Goal: Information Seeking & Learning: Find specific page/section

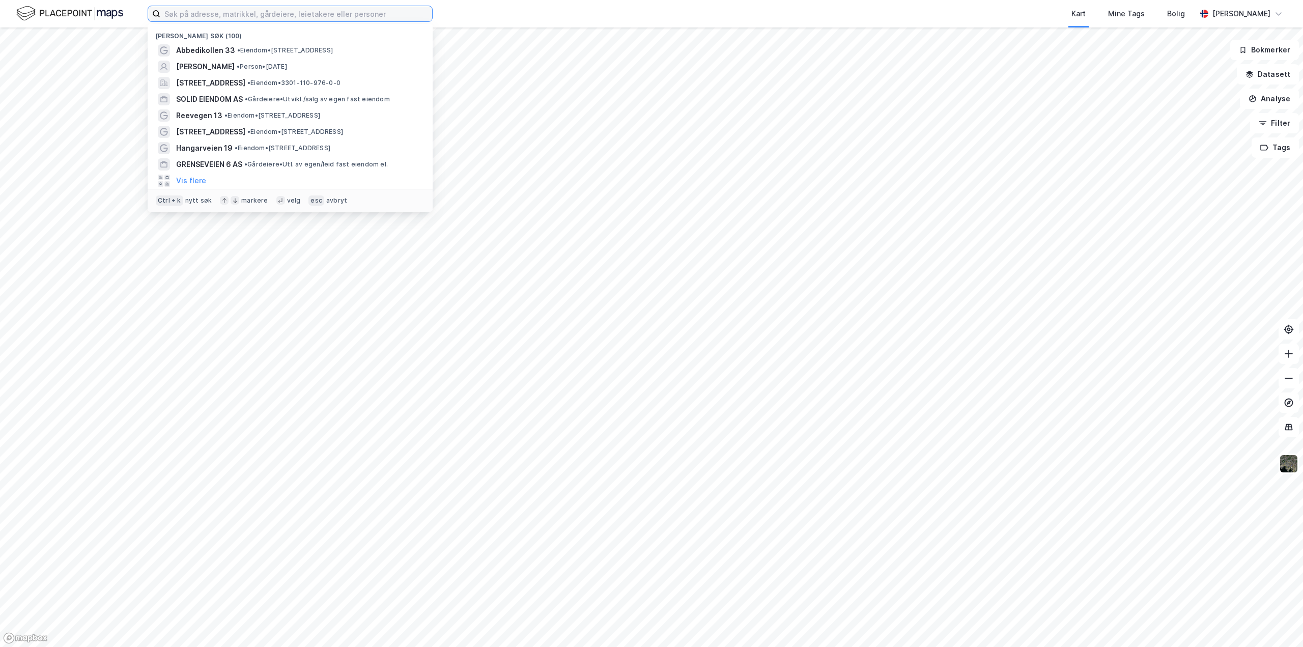
click at [253, 18] on input at bounding box center [296, 13] width 272 height 15
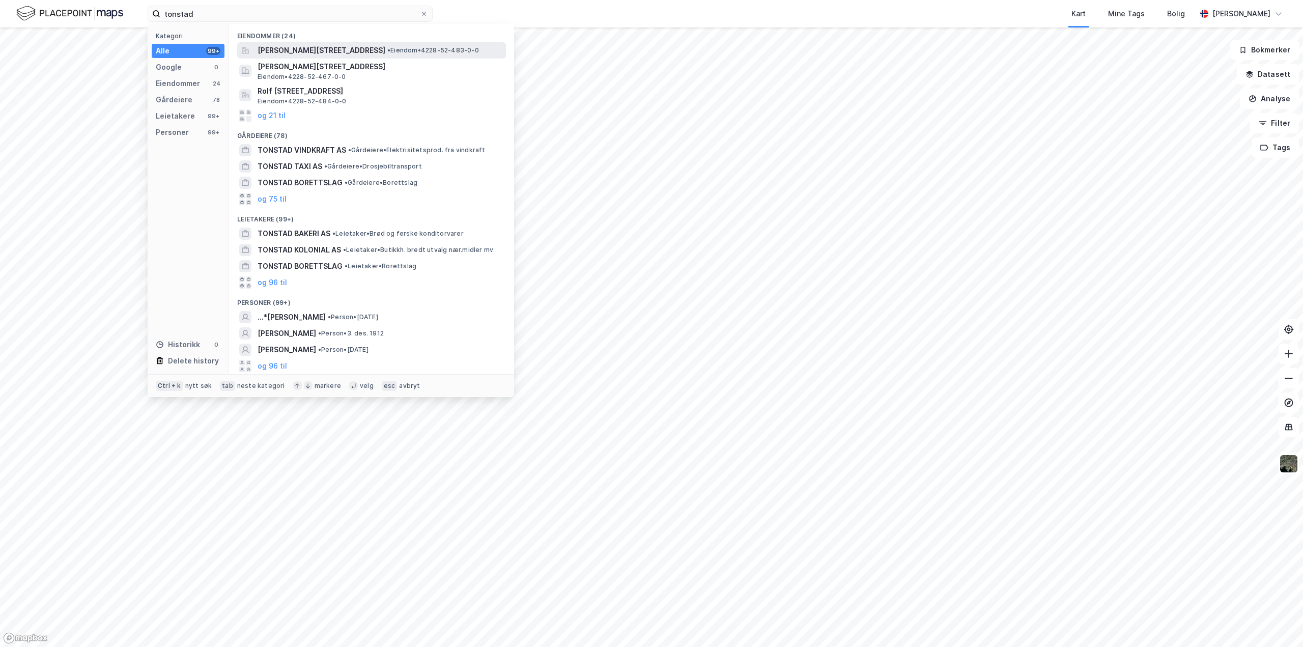
click at [310, 47] on span "[PERSON_NAME][STREET_ADDRESS]" at bounding box center [322, 50] width 128 height 12
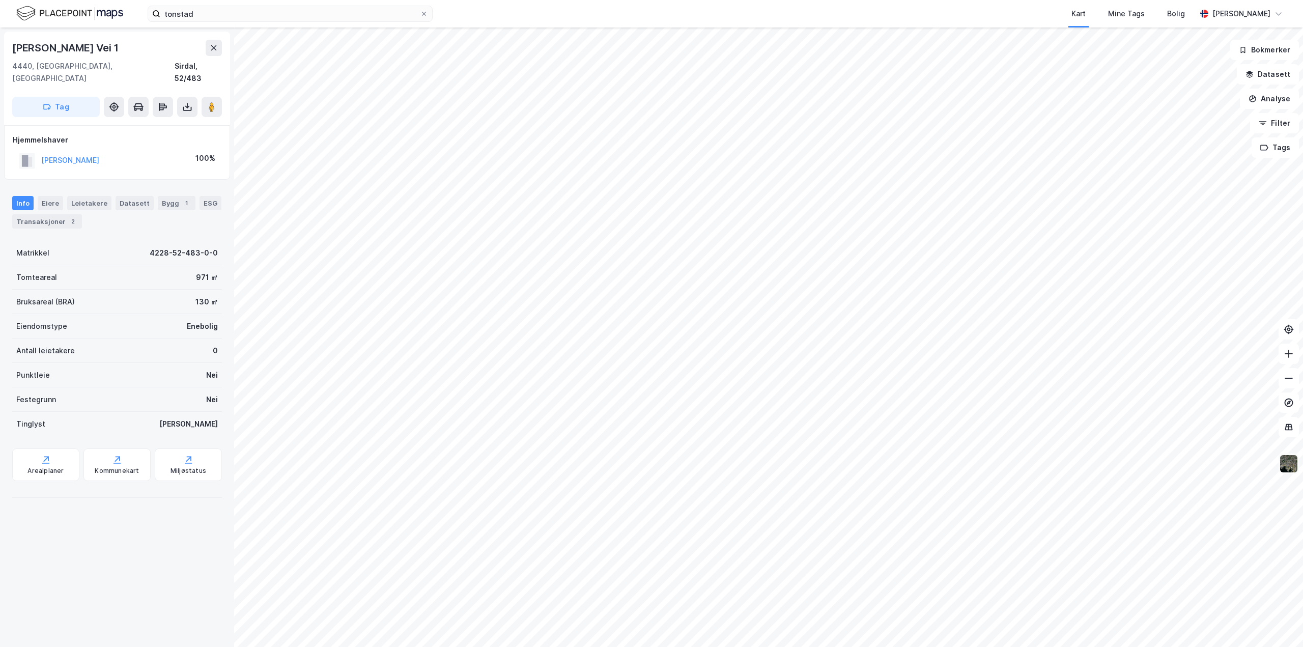
click at [1289, 469] on img at bounding box center [1288, 463] width 19 height 19
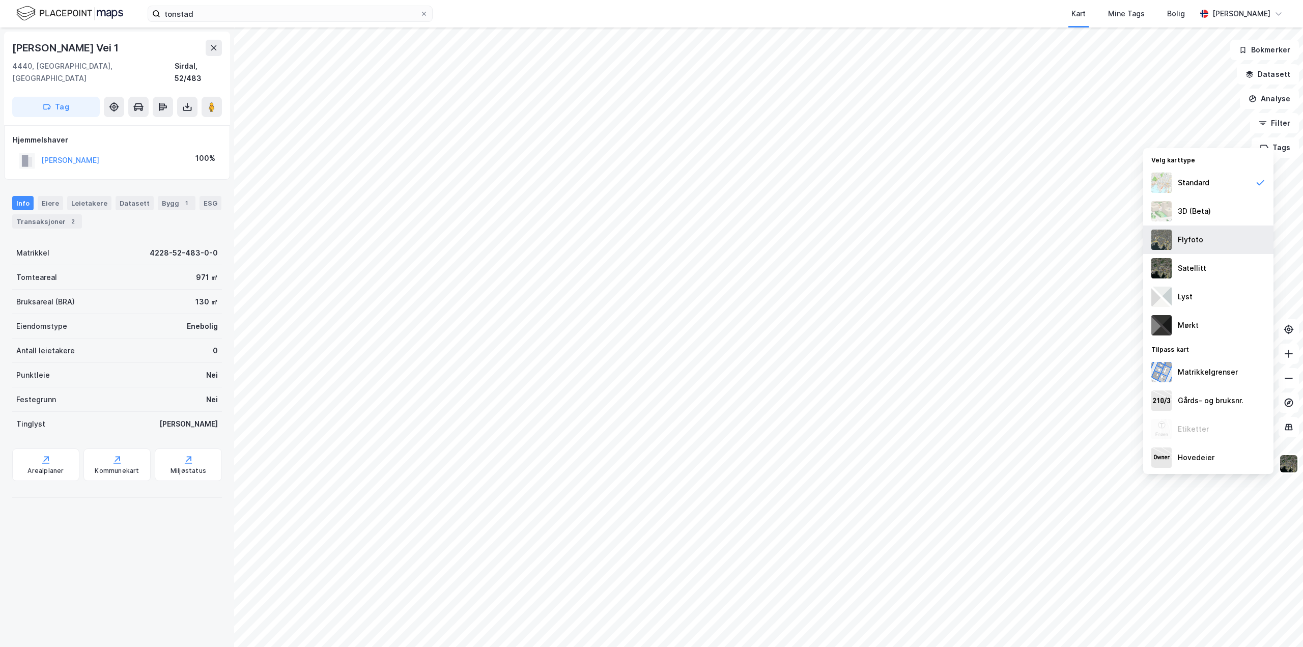
click at [1161, 234] on img at bounding box center [1161, 240] width 20 height 20
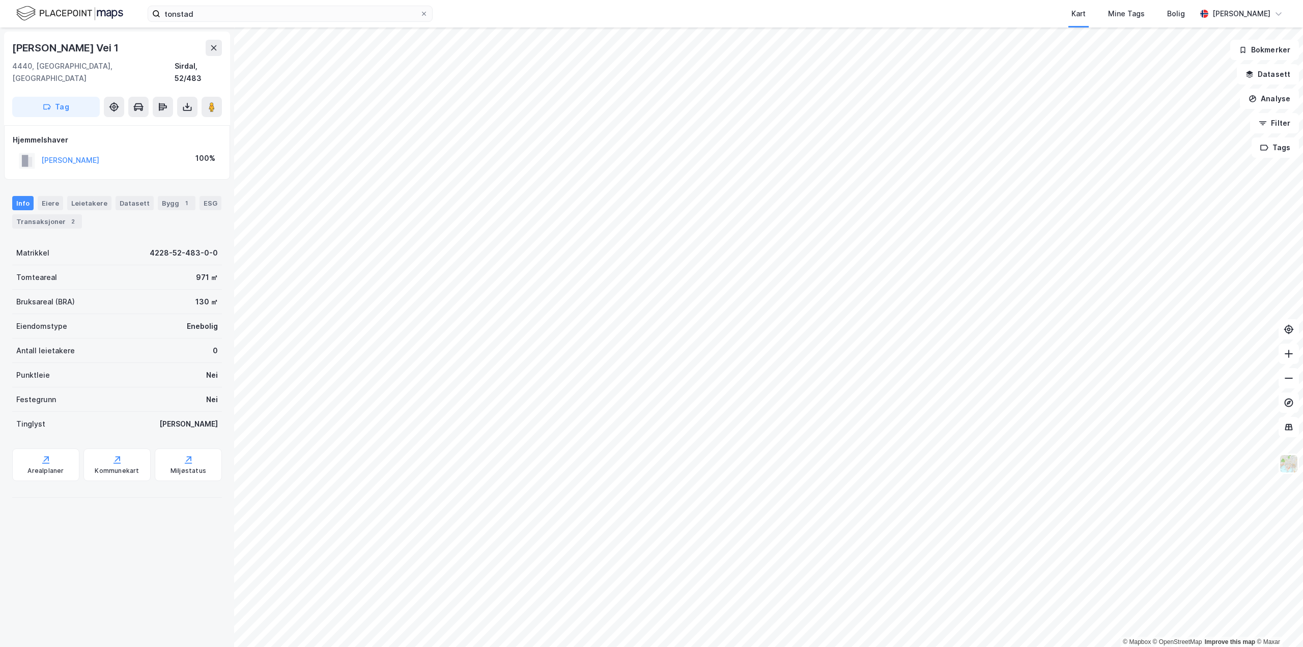
click at [137, 493] on div "© Mapbox © OpenStreetMap Improve this map © Maxar Rolf [STREET_ADDRESS], [GEOGR…" at bounding box center [651, 336] width 1303 height 619
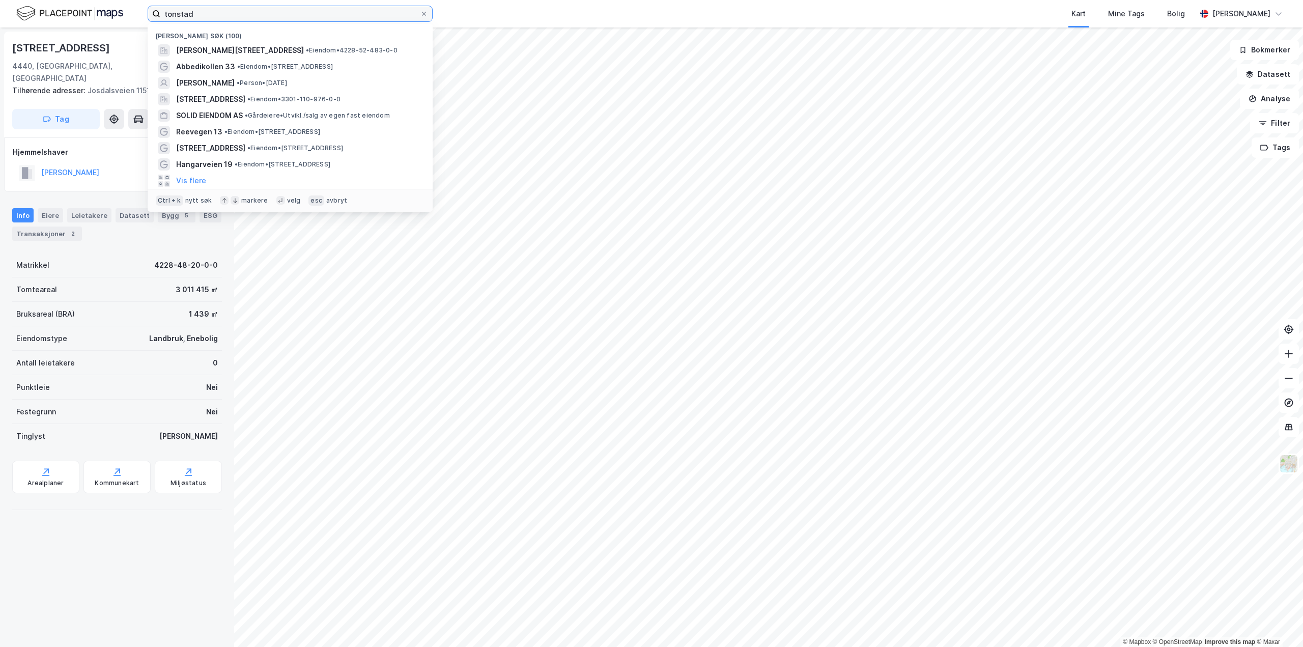
click at [223, 16] on input "tonstad" at bounding box center [290, 13] width 260 height 15
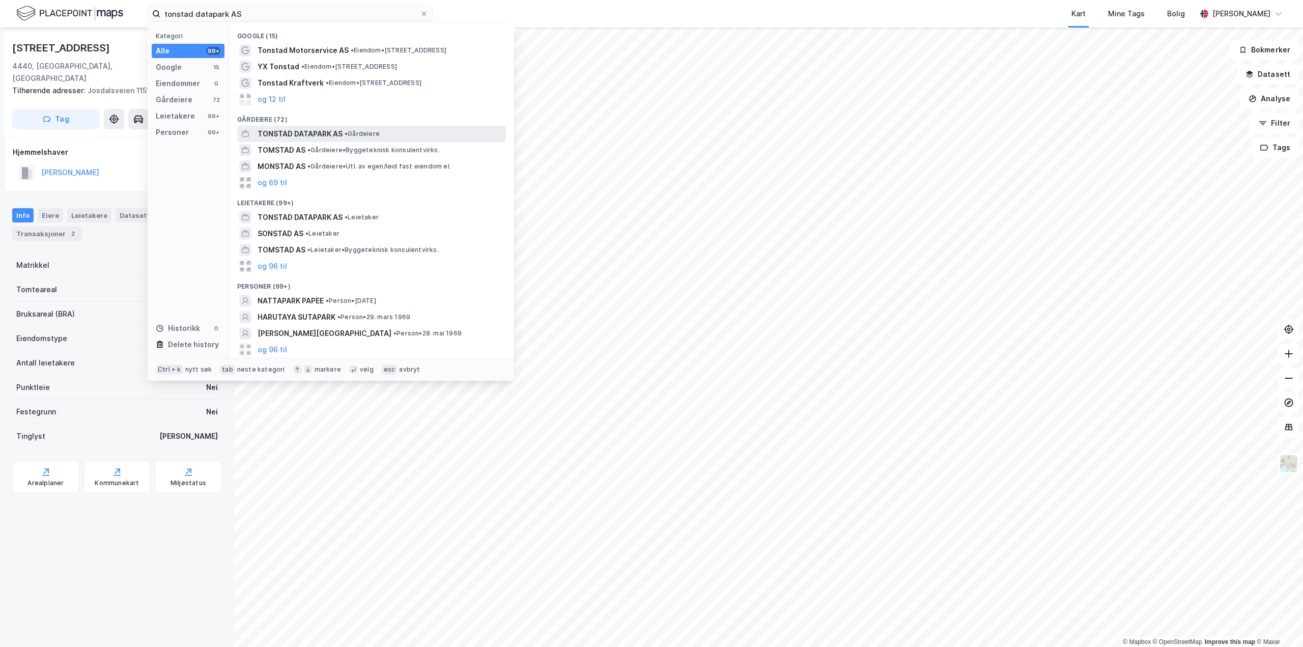
click at [287, 131] on span "TONSTAD DATAPARK AS" at bounding box center [300, 134] width 85 height 12
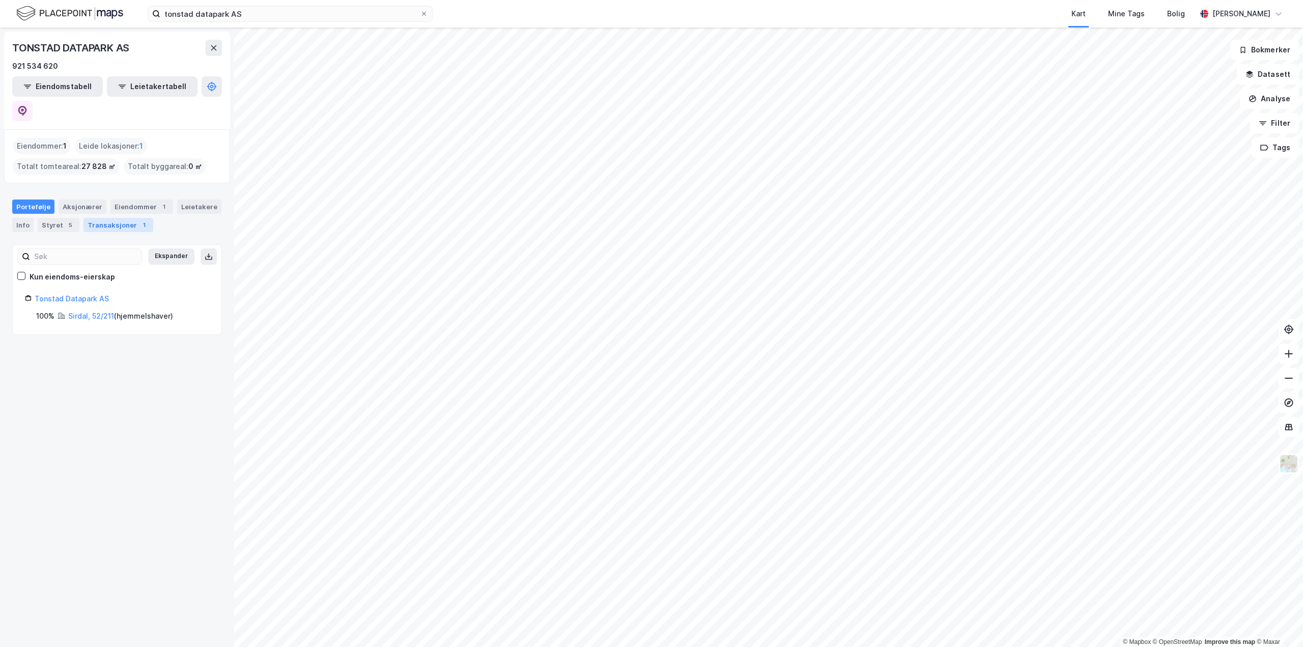
click at [112, 218] on div "Transaksjoner 1" at bounding box center [118, 225] width 70 height 14
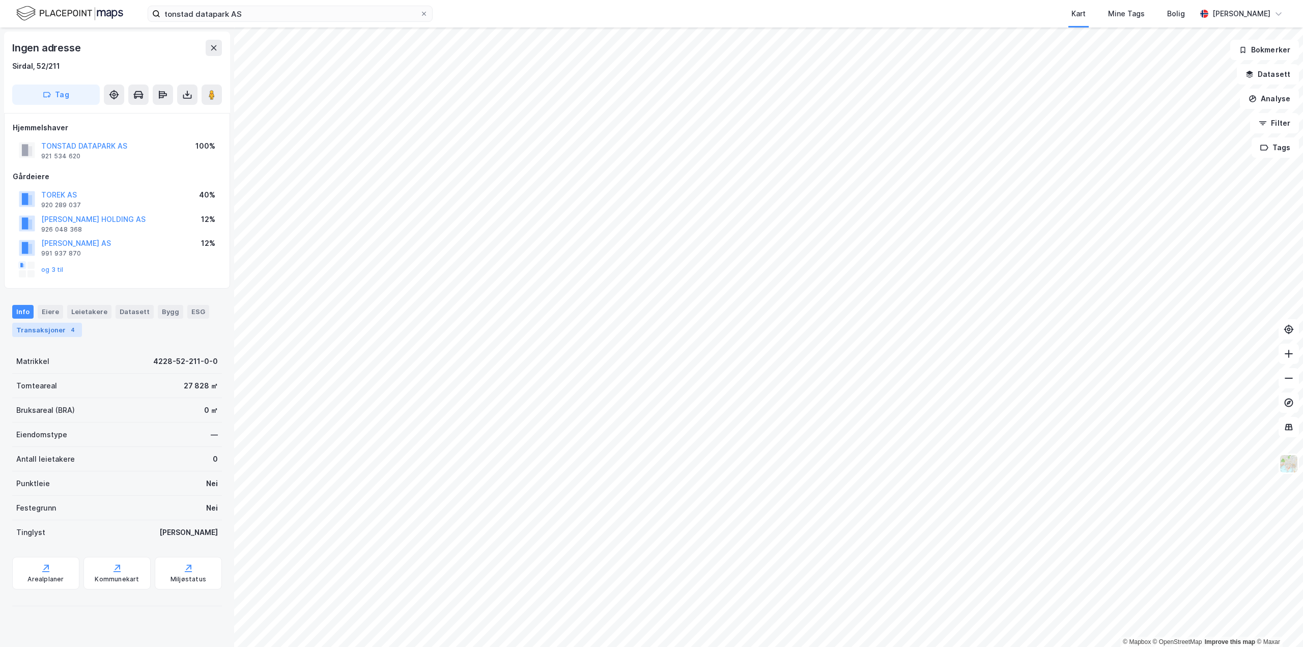
click at [40, 332] on div "Transaksjoner 4" at bounding box center [47, 330] width 70 height 14
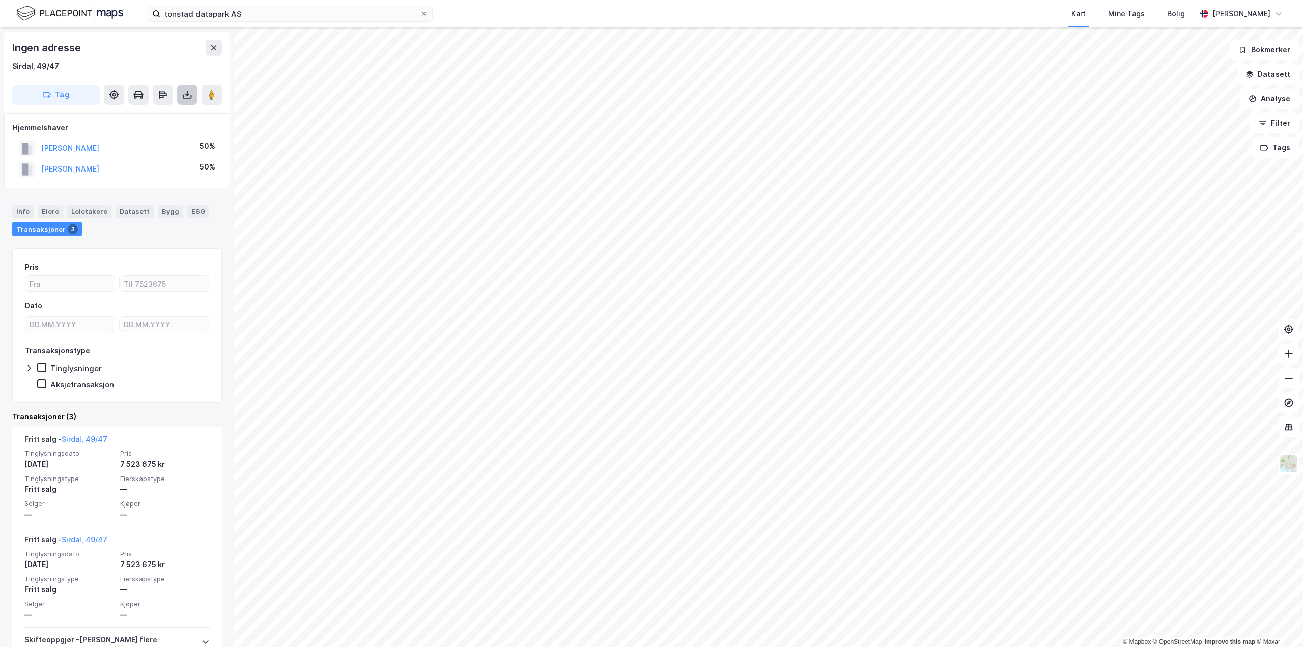
click at [189, 97] on icon at bounding box center [187, 95] width 10 height 10
click at [142, 115] on div "Last ned grunnbok" at bounding box center [136, 115] width 59 height 8
click at [22, 209] on div "Info" at bounding box center [22, 211] width 21 height 13
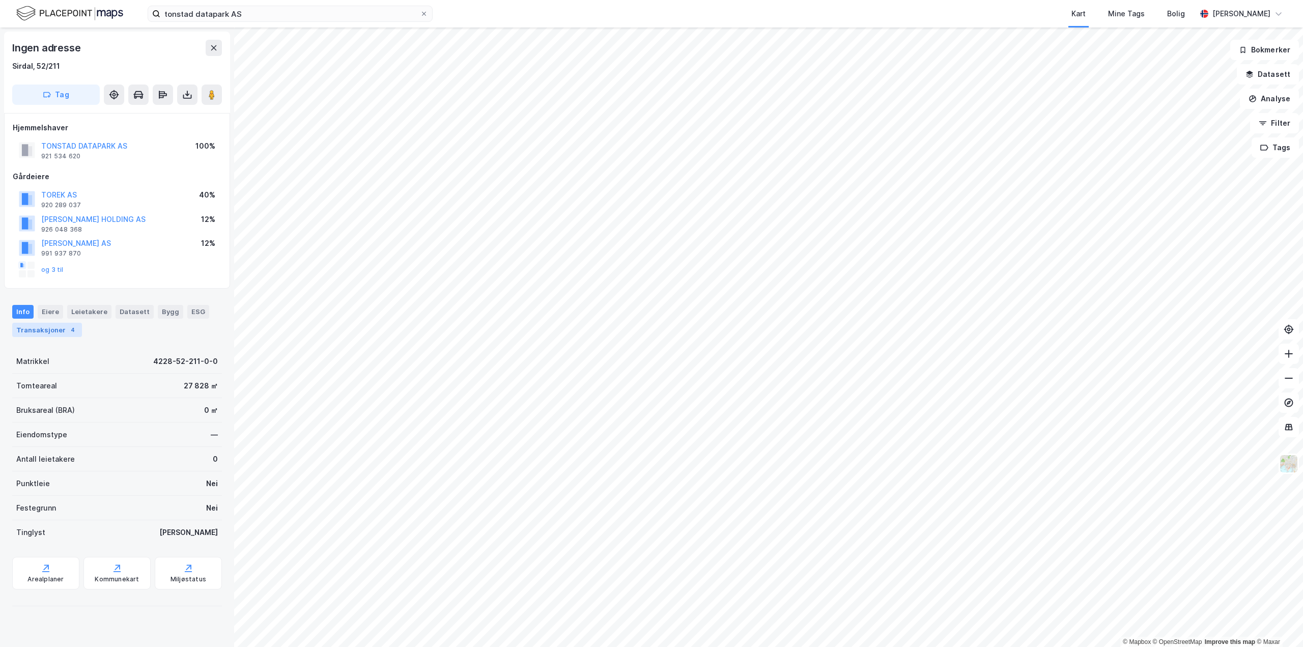
click at [31, 330] on div "Transaksjoner 4" at bounding box center [47, 330] width 70 height 14
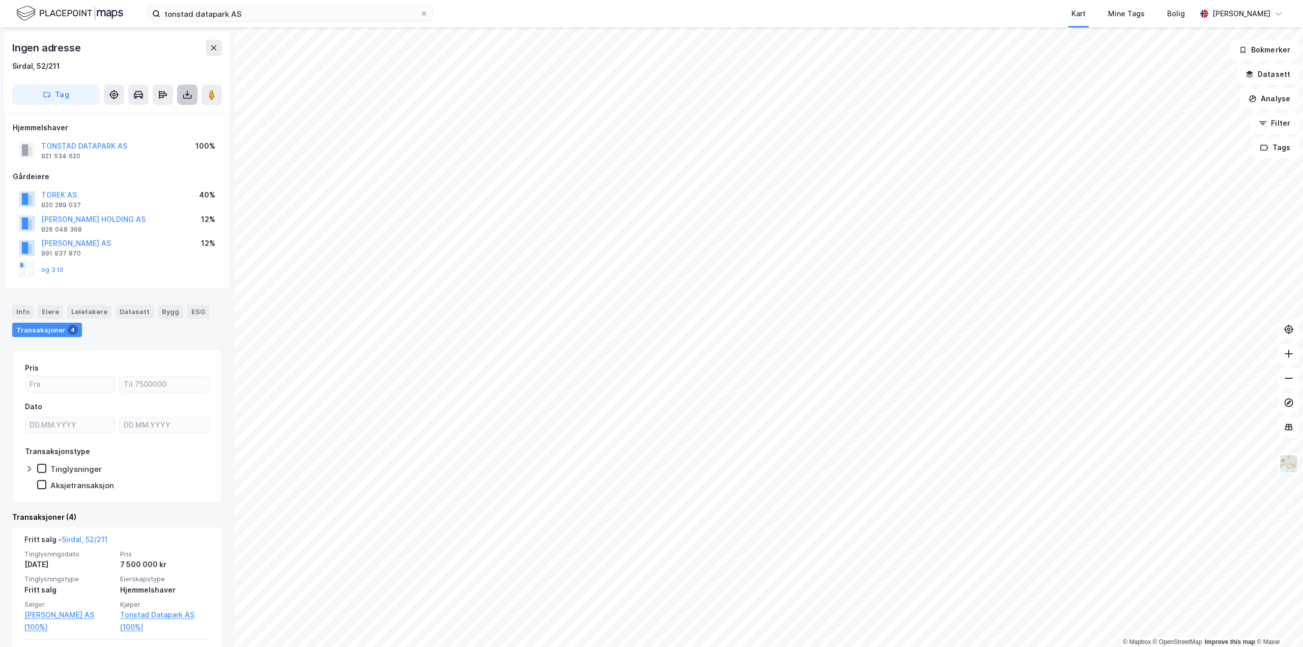
click at [191, 97] on icon at bounding box center [187, 97] width 9 height 4
click at [159, 111] on div "Last ned grunnbok" at bounding box center [136, 115] width 59 height 8
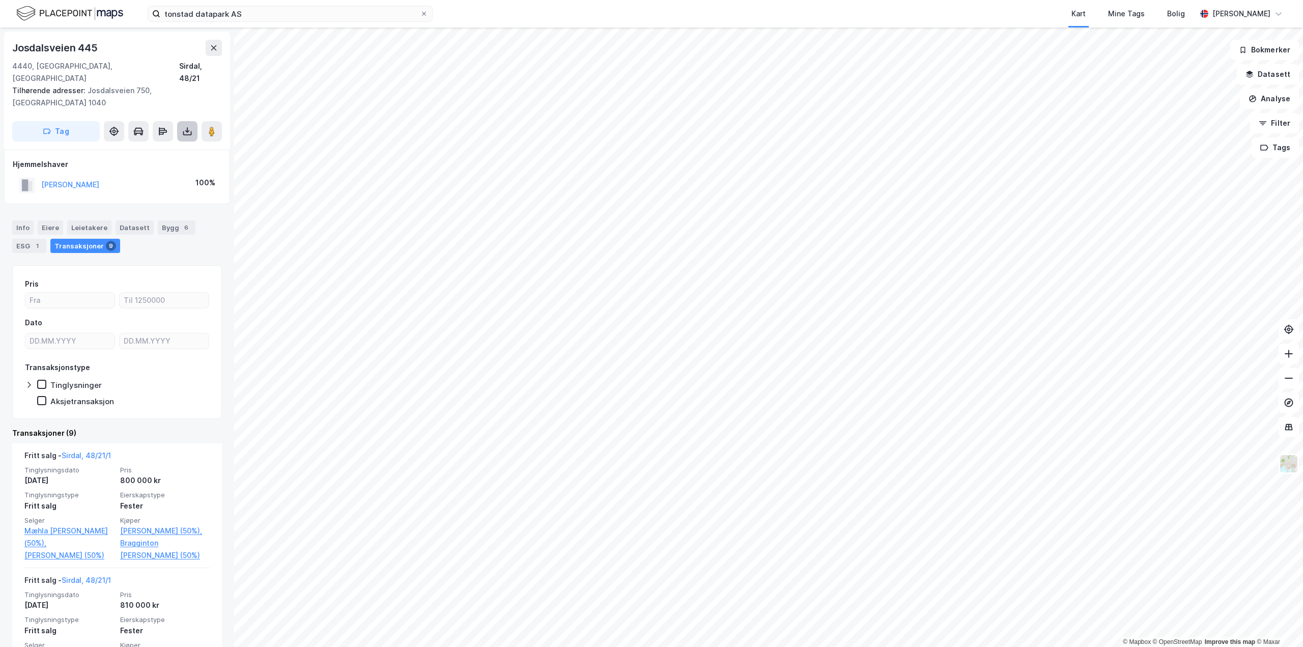
click at [183, 131] on icon at bounding box center [187, 133] width 9 height 4
click at [140, 144] on div "Last ned grunnbok" at bounding box center [143, 152] width 108 height 16
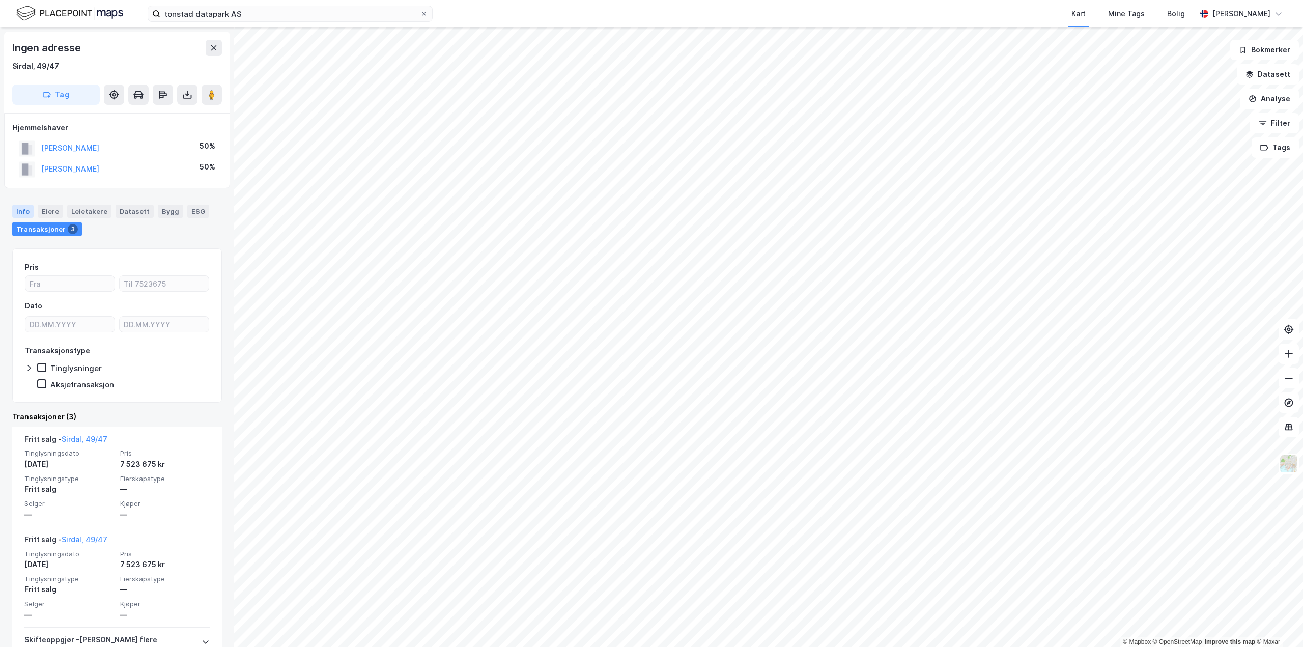
click at [17, 213] on div "Info" at bounding box center [22, 211] width 21 height 13
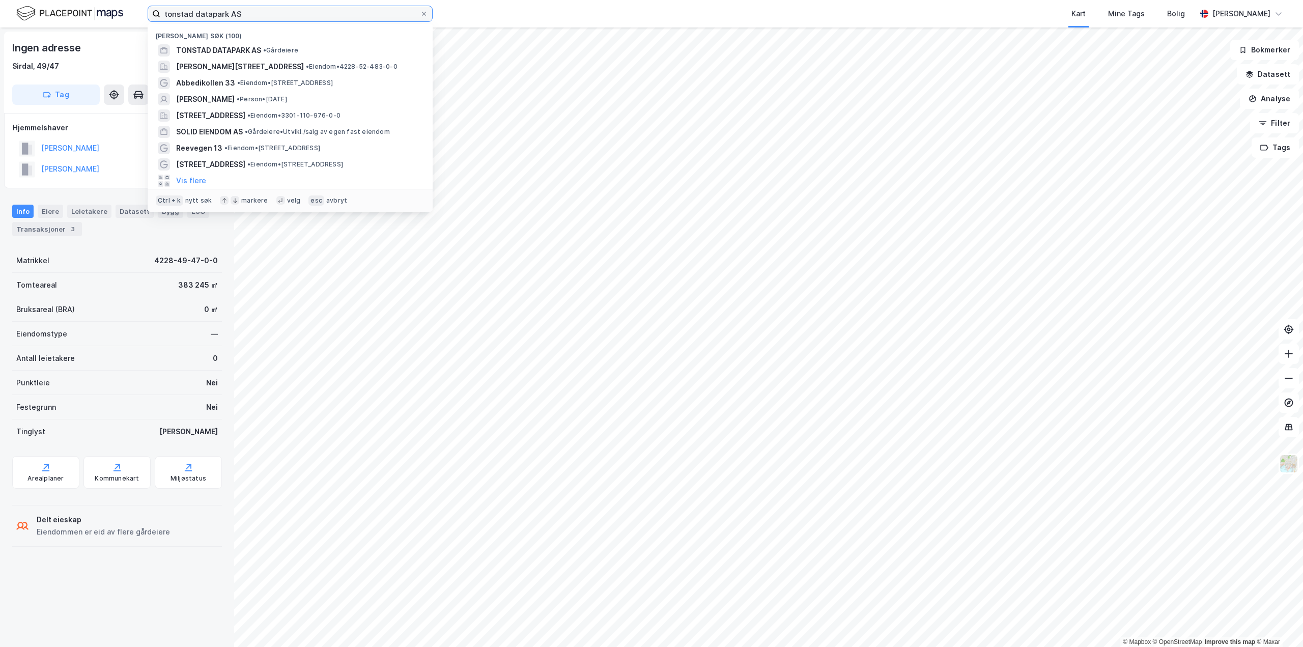
drag, startPoint x: 256, startPoint y: 20, endPoint x: -123, endPoint y: 9, distance: 378.4
click at [0, 9] on html "tonstad datapark AS Nylige søk (100) TONSTAD DATAPARK AS • Gårdeiere Rolf [STRE…" at bounding box center [651, 323] width 1303 height 647
paste input "Pilestredet 81b"
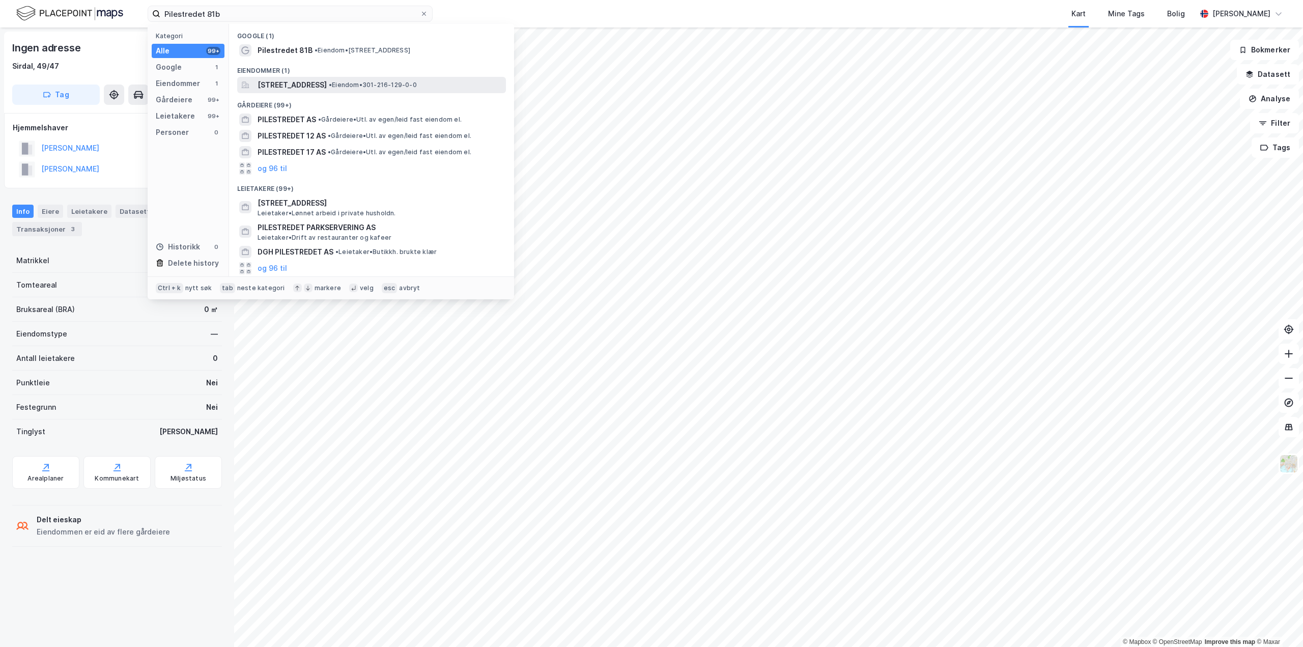
click at [307, 87] on span "[STREET_ADDRESS]" at bounding box center [292, 85] width 69 height 12
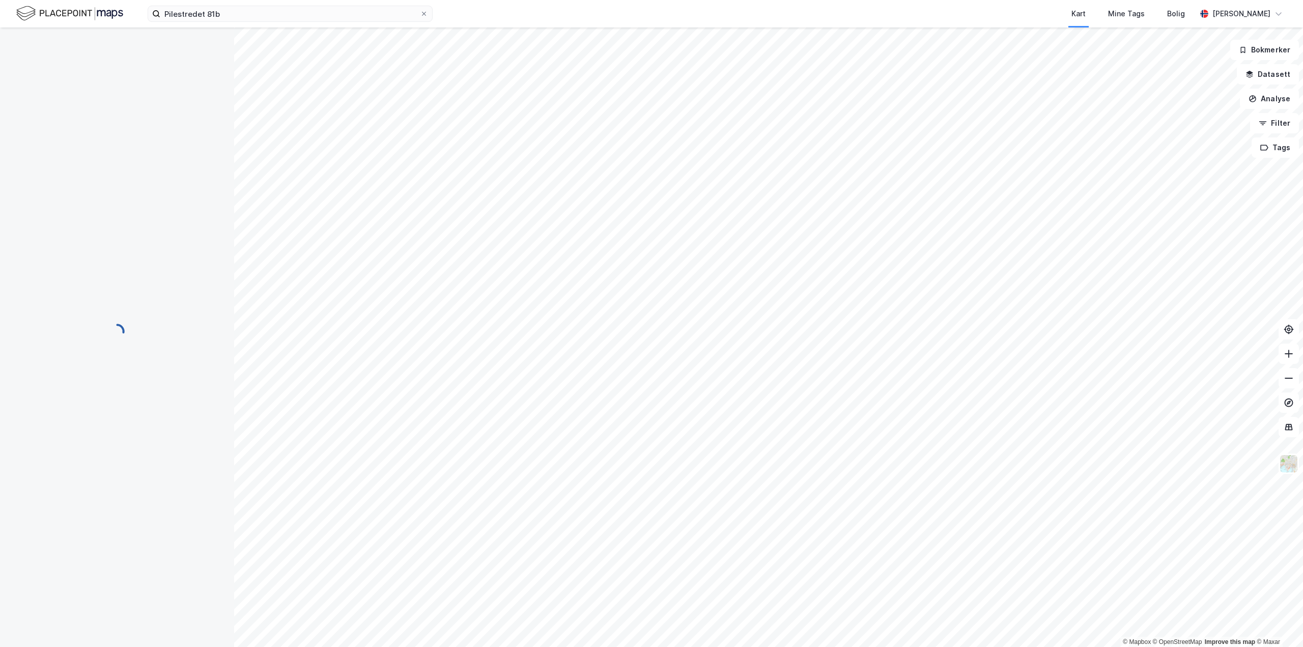
scroll to position [2, 0]
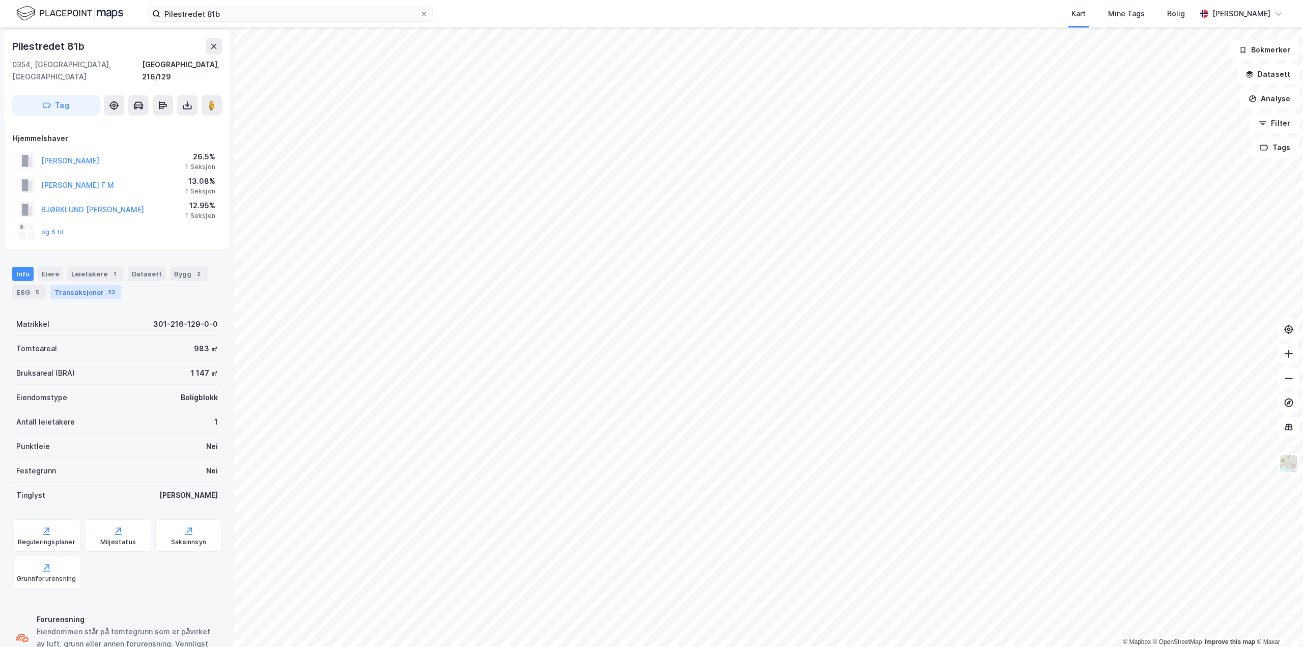
click at [86, 285] on div "Transaksjoner 23" at bounding box center [85, 292] width 71 height 14
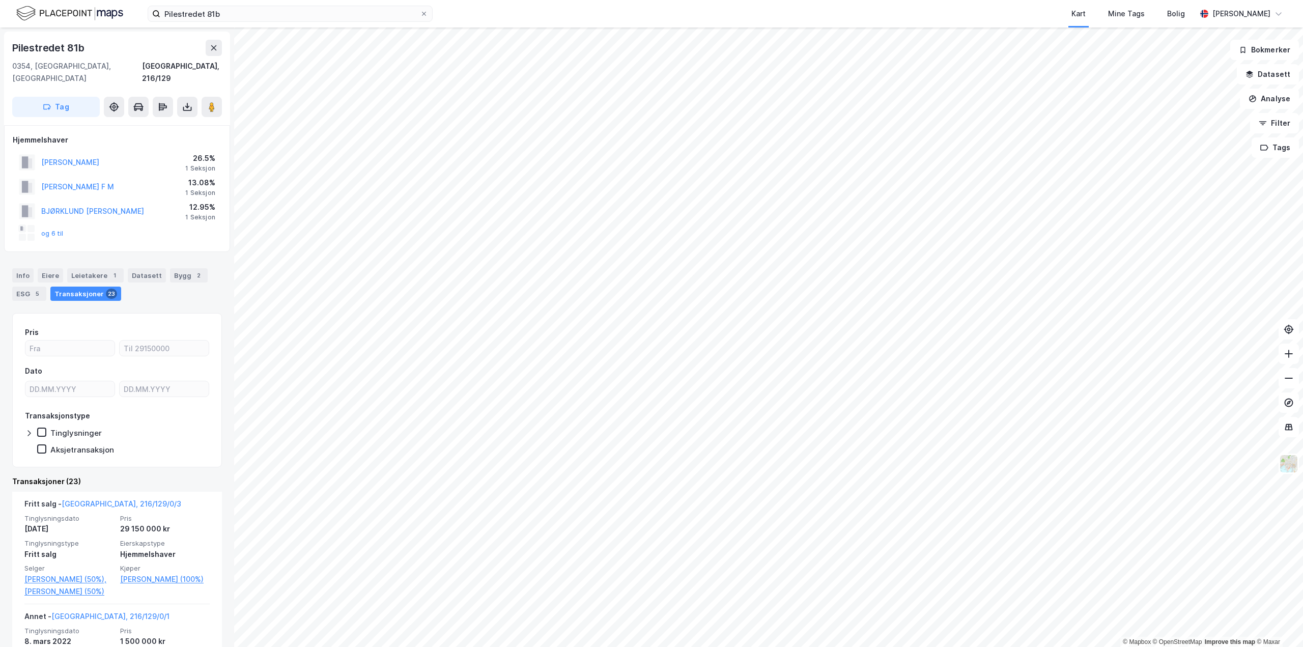
scroll to position [102, 0]
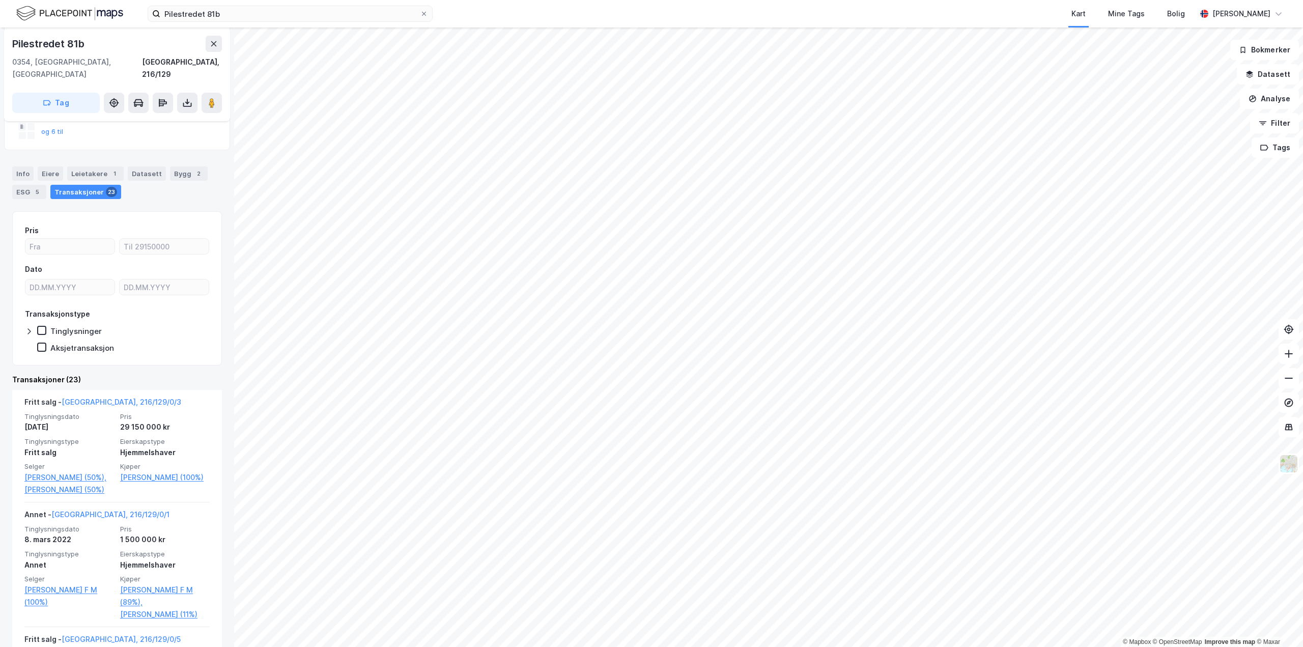
click at [644, 646] on html "Pilestredet 81b Kart Mine Tags Bolig [PERSON_NAME] © Mapbox © OpenStreetMap Imp…" at bounding box center [651, 323] width 1303 height 647
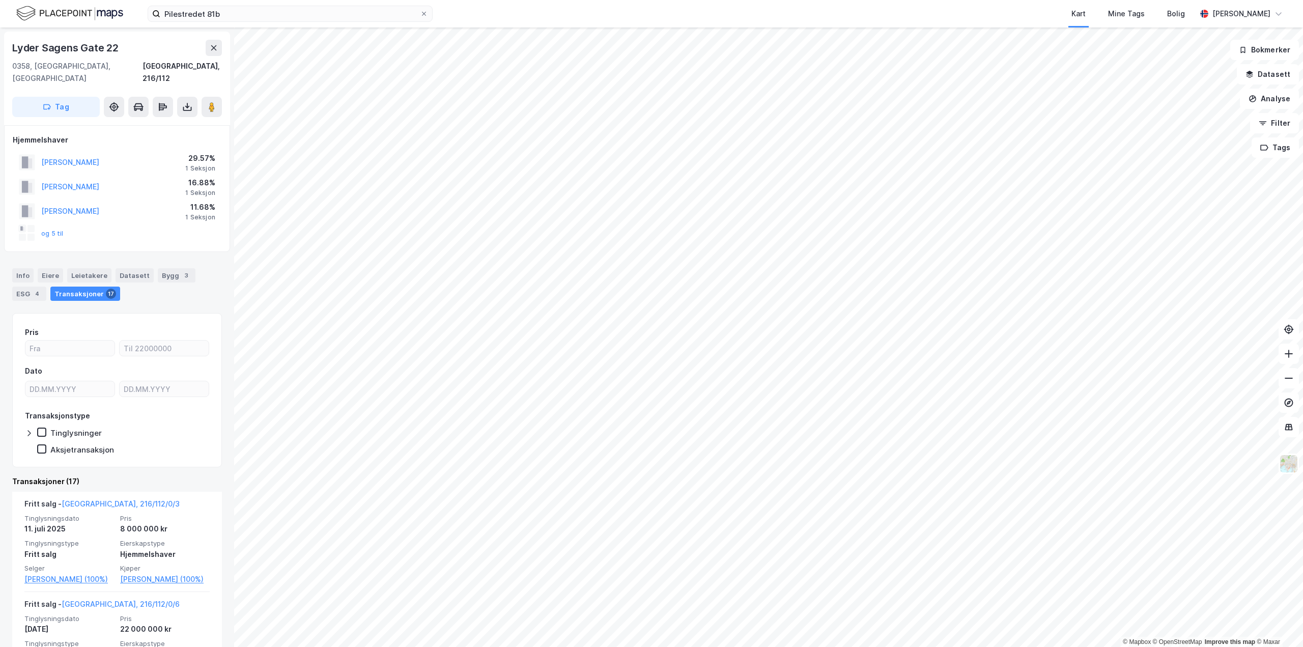
click at [749, 646] on html "Pilestredet 81b Kart Mine Tags Bolig [PERSON_NAME] © Mapbox © OpenStreetMap Imp…" at bounding box center [651, 323] width 1303 height 647
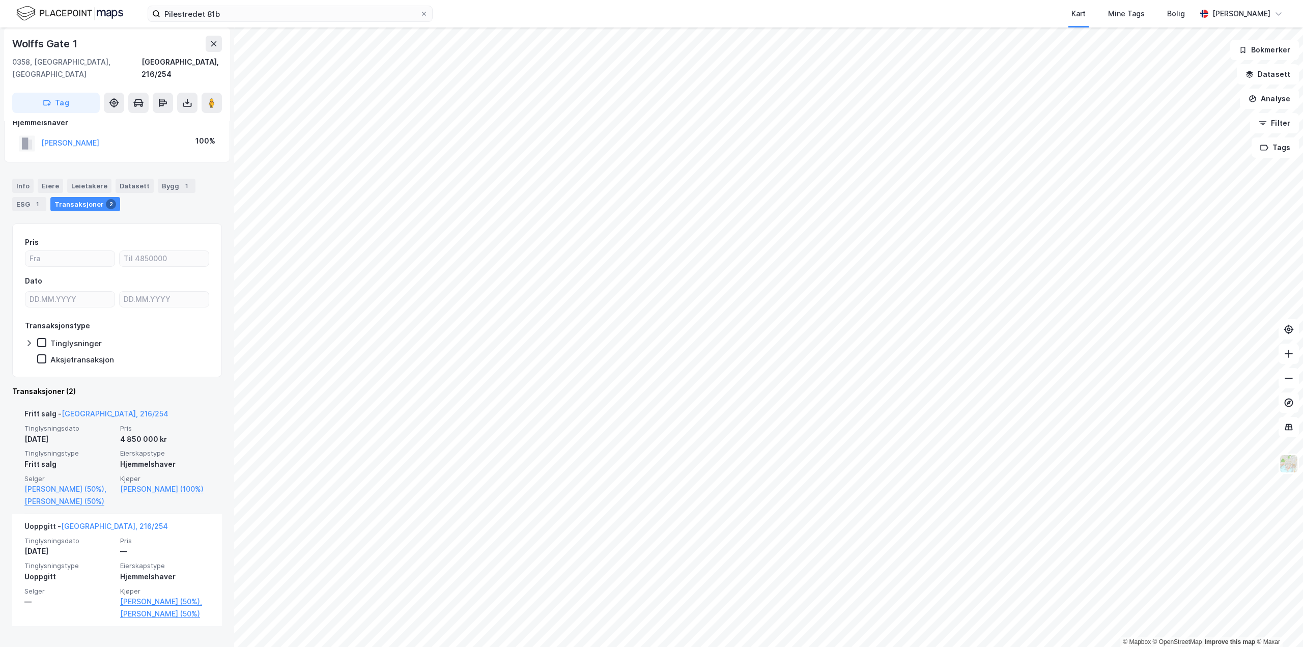
scroll to position [45, 0]
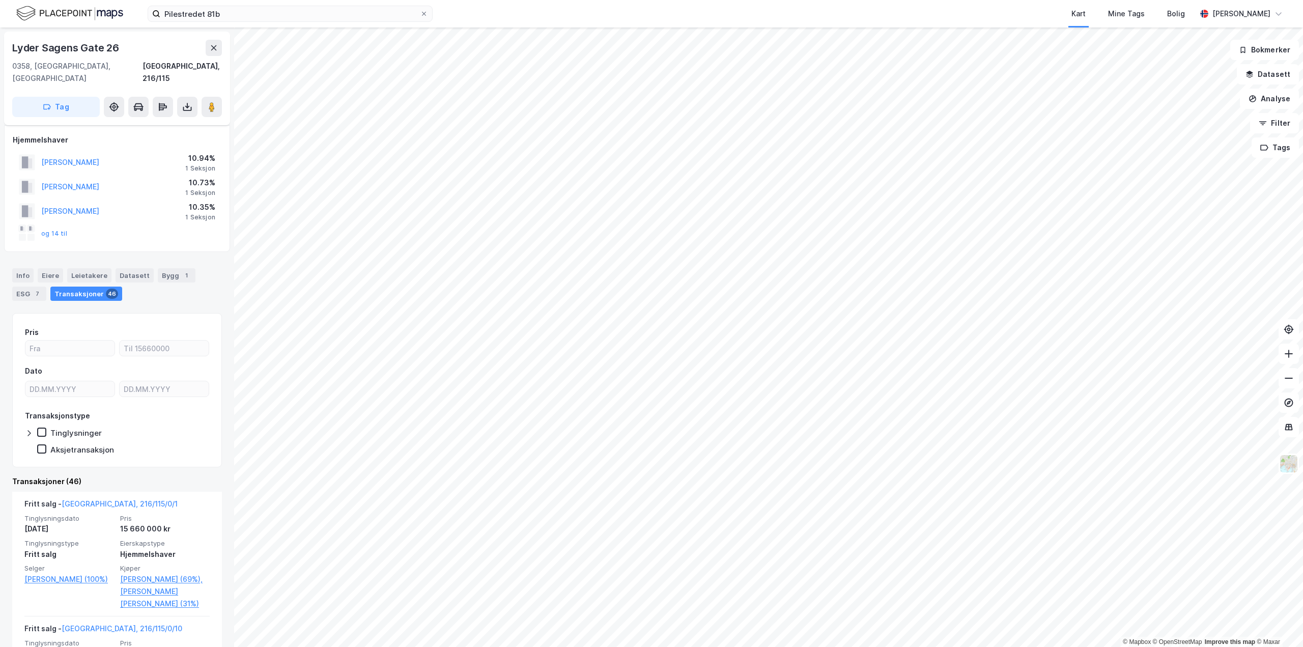
scroll to position [204, 0]
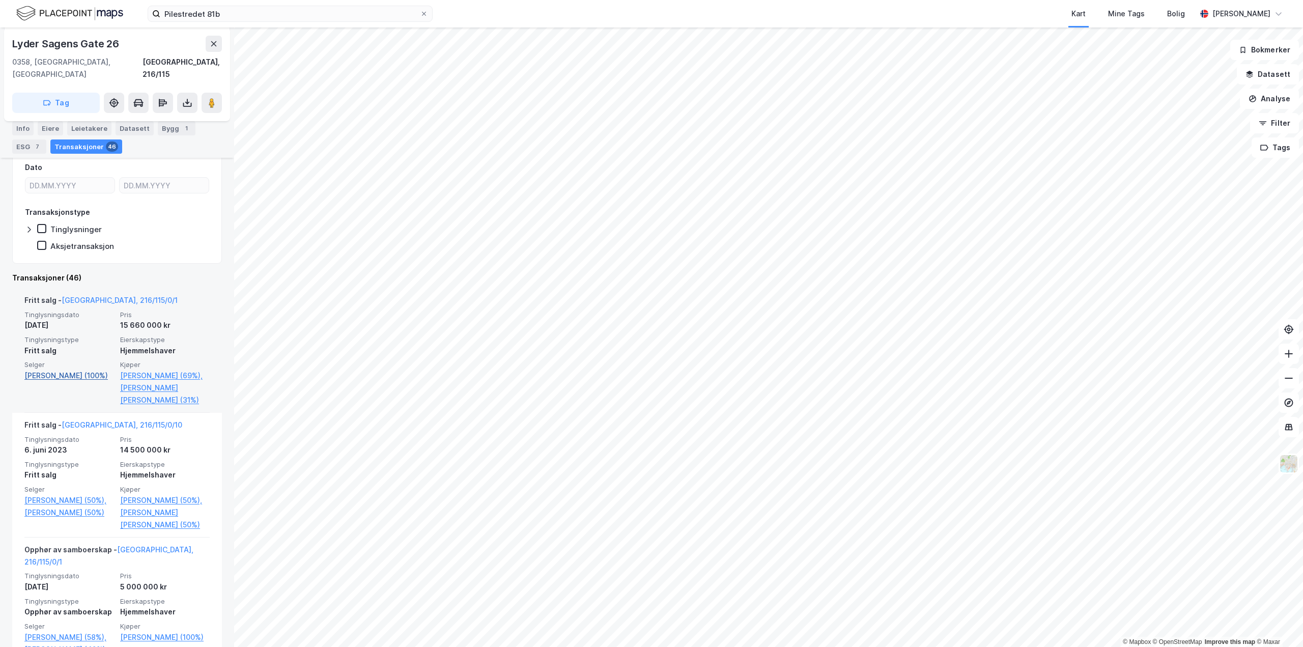
click at [48, 370] on link "[PERSON_NAME] (100%)" at bounding box center [69, 376] width 90 height 12
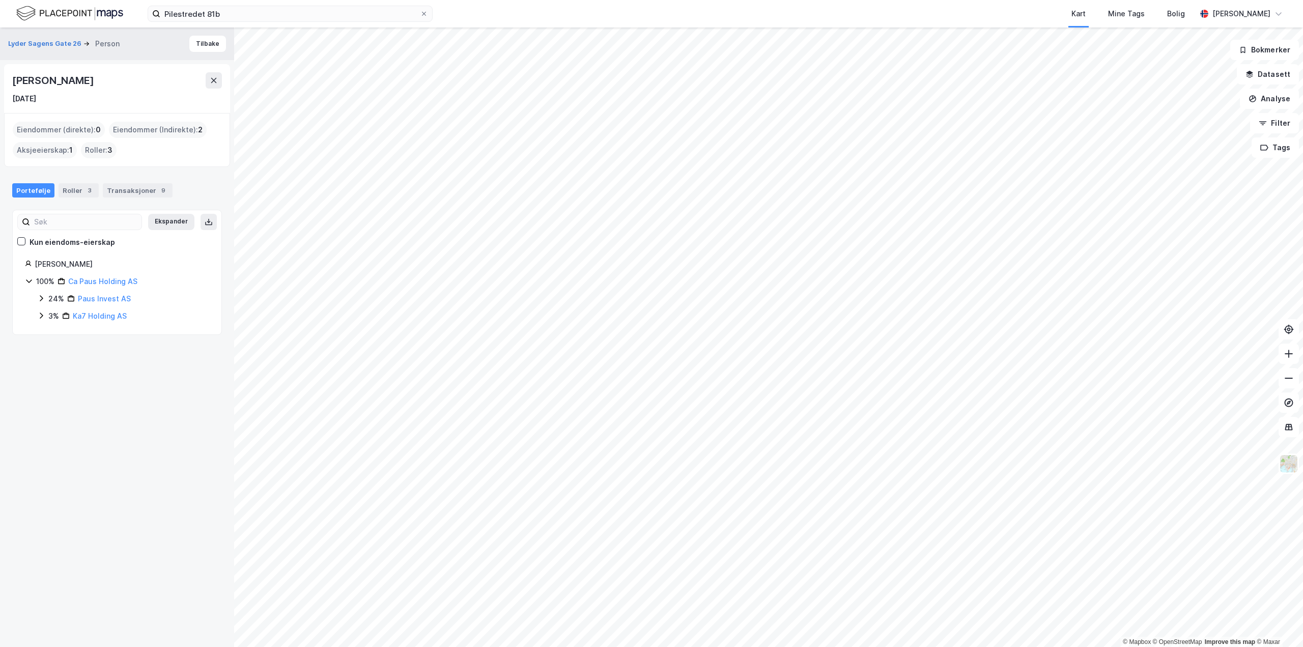
drag, startPoint x: 16, startPoint y: 79, endPoint x: 186, endPoint y: 67, distance: 170.4
click at [186, 67] on div "[PERSON_NAME] [DATE]" at bounding box center [117, 88] width 226 height 49
copy div "[PERSON_NAME]"
click at [125, 194] on div "Transaksjoner 9" at bounding box center [138, 190] width 70 height 14
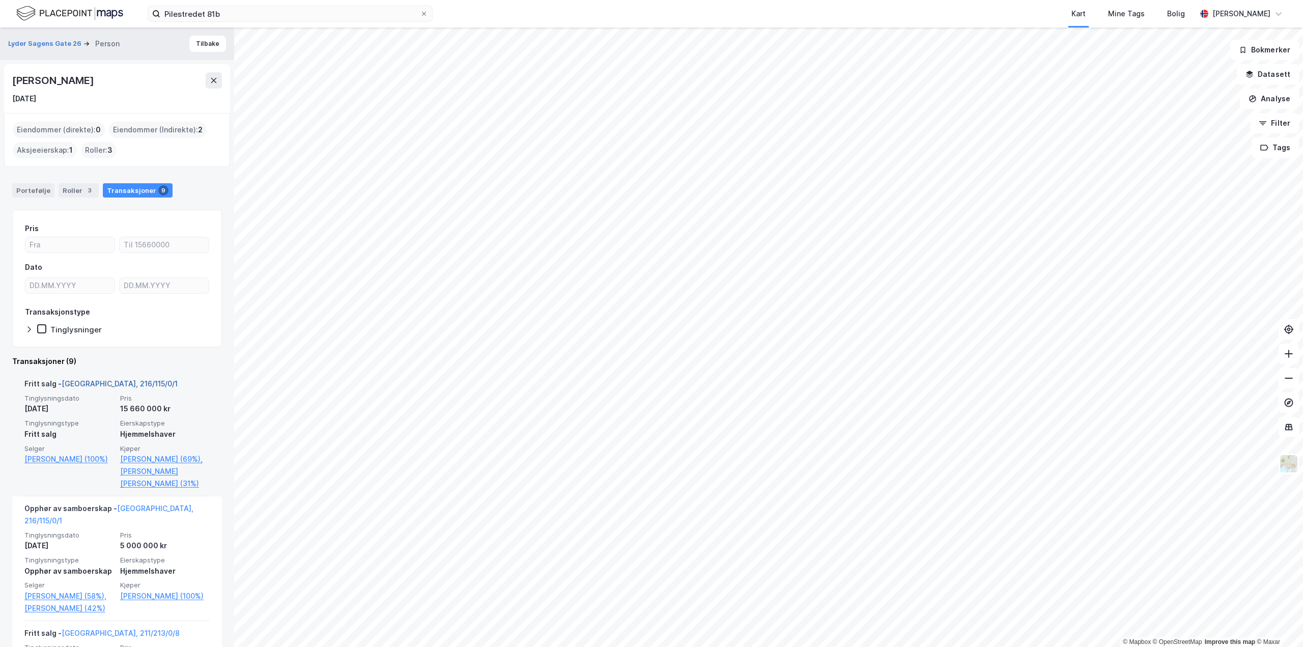
click at [88, 379] on link "[GEOGRAPHIC_DATA], 216/115/0/1" at bounding box center [120, 383] width 116 height 9
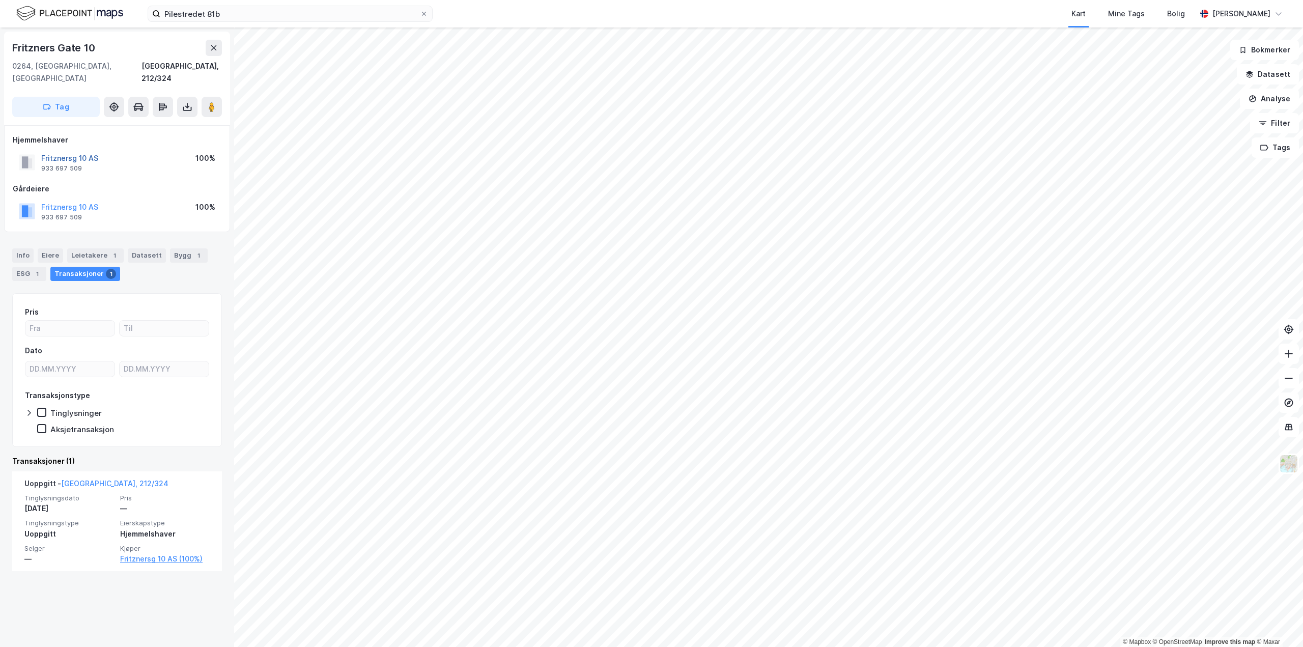
click at [0, 0] on button "Fritznersg 10 AS" at bounding box center [0, 0] width 0 height 0
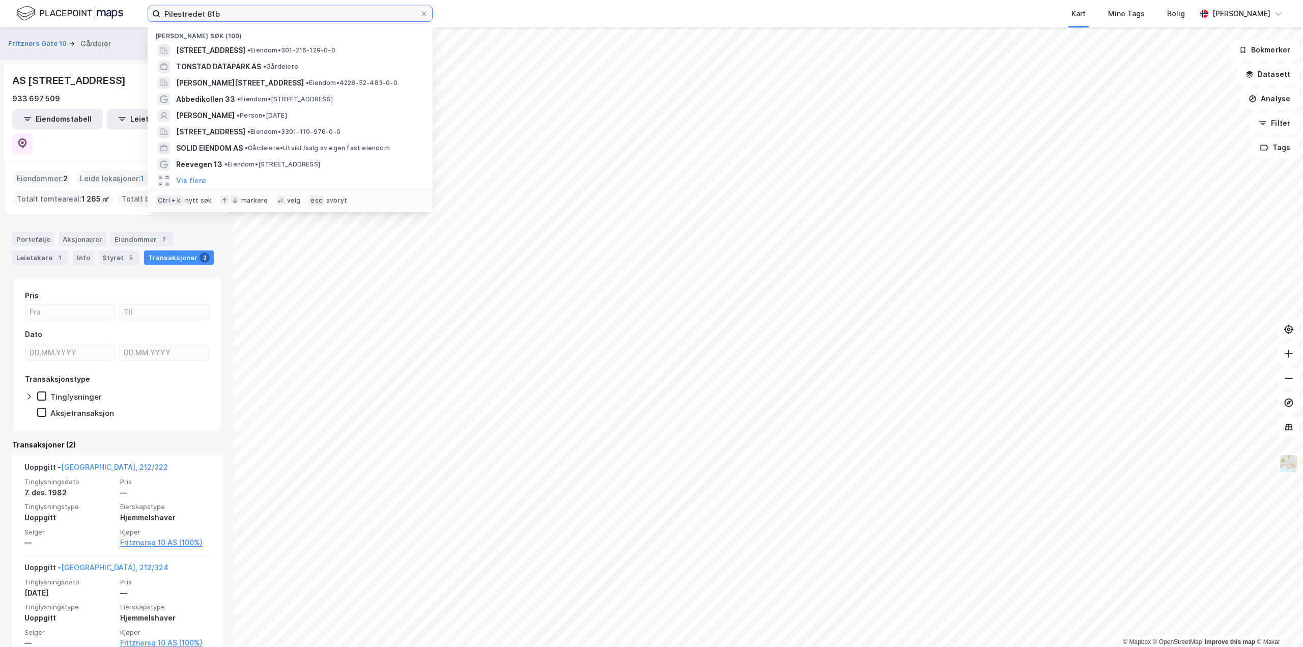
drag, startPoint x: 262, startPoint y: 18, endPoint x: -32, endPoint y: 16, distance: 293.7
click at [0, 16] on html "Pilestredet 81b Nylige søk (100) [STREET_ADDRESS] • Eiendom • 301-216-129-0-0 T…" at bounding box center [651, 323] width 1303 height 647
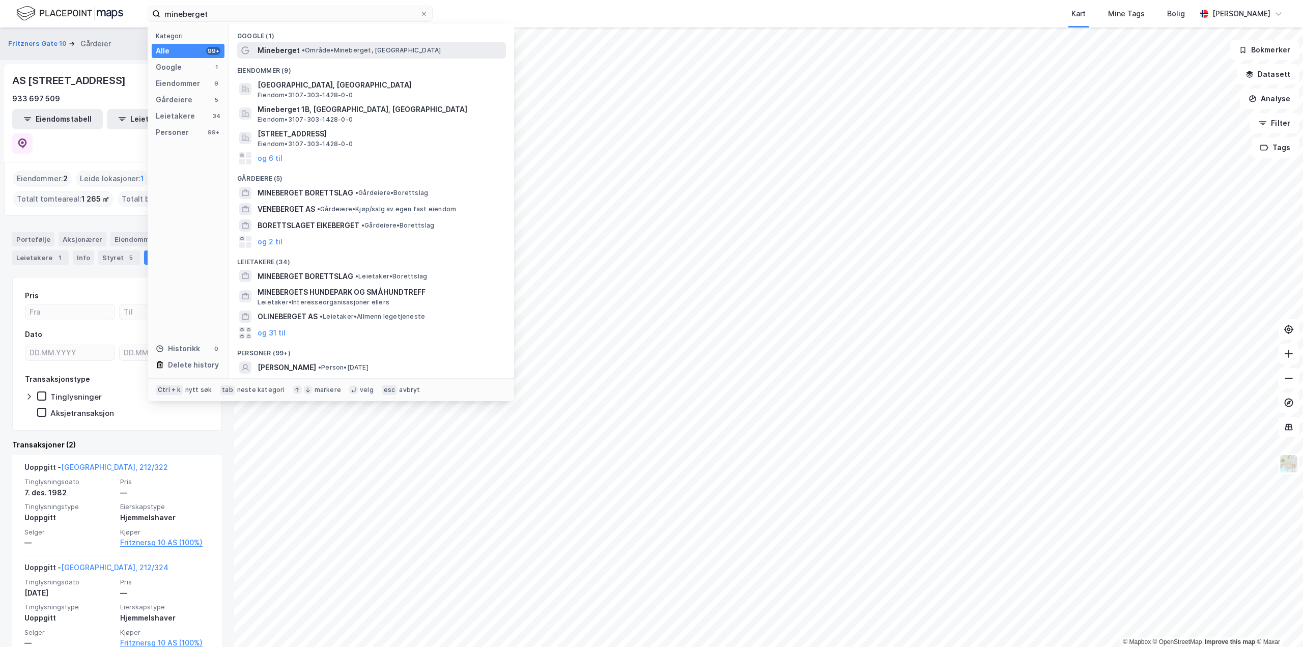
click at [258, 52] on span "Mineberget" at bounding box center [279, 50] width 42 height 12
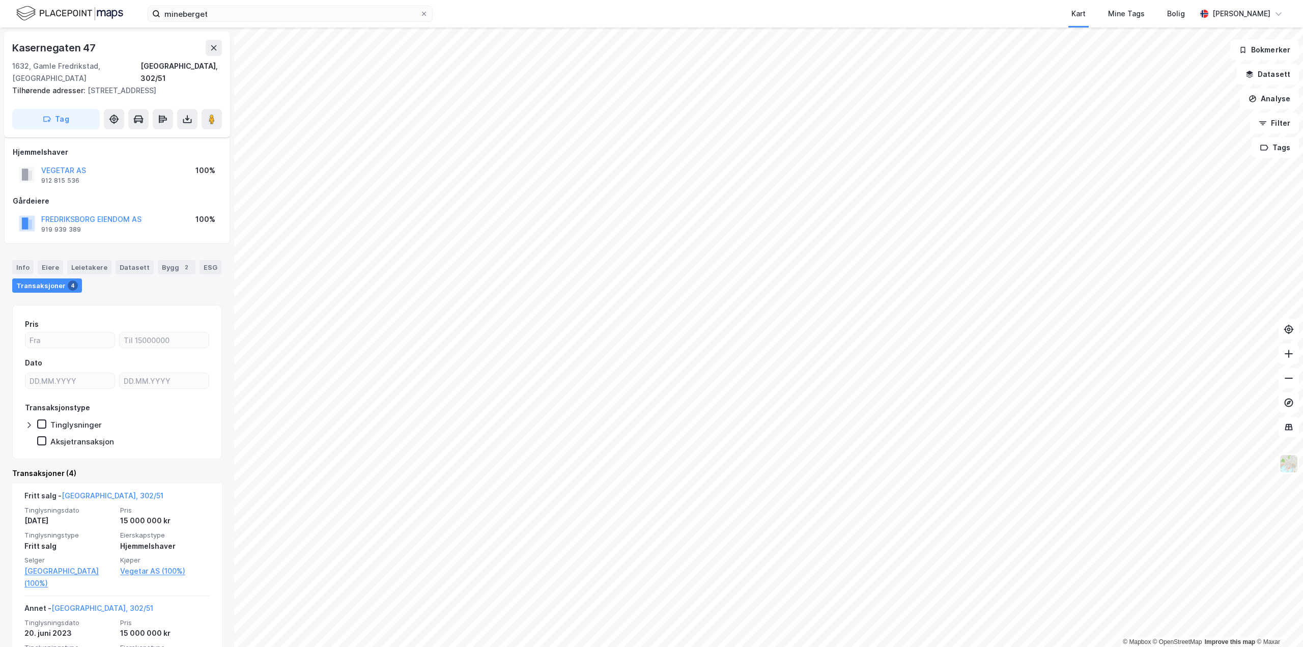
scroll to position [102, 0]
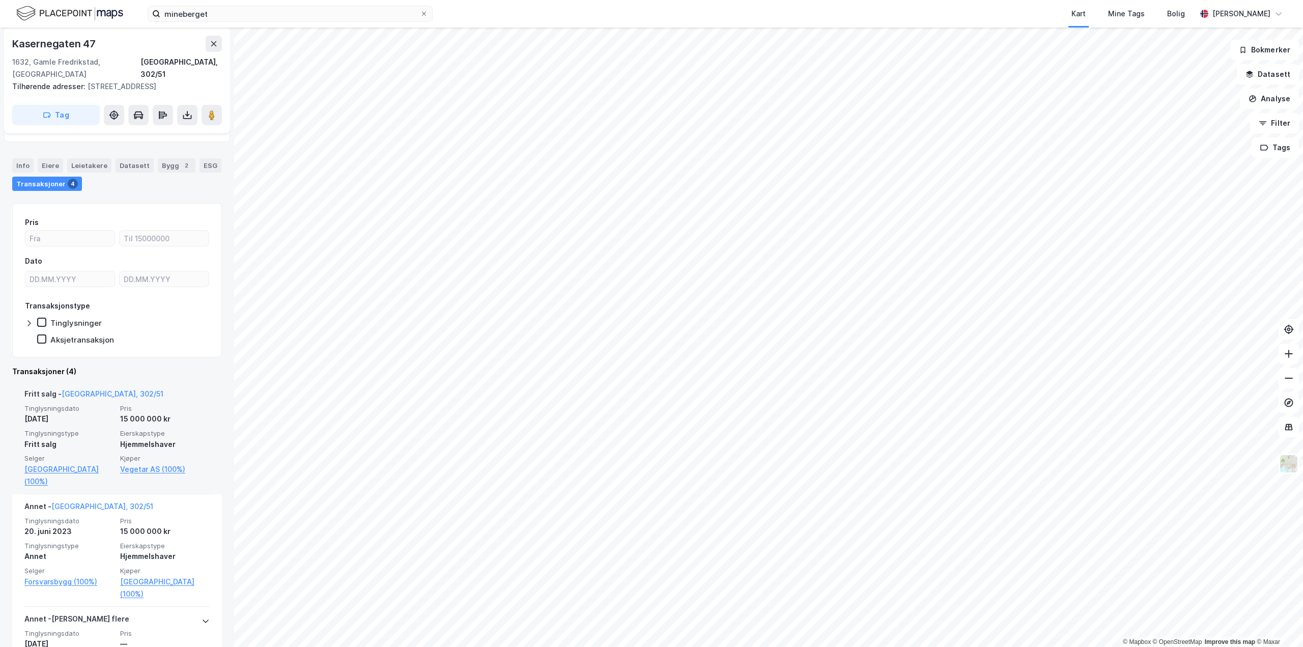
click at [196, 468] on div "© Mapbox © OpenStreetMap Improve this map © Maxar Kasernegaten 47 1632, [GEOGRA…" at bounding box center [651, 336] width 1303 height 619
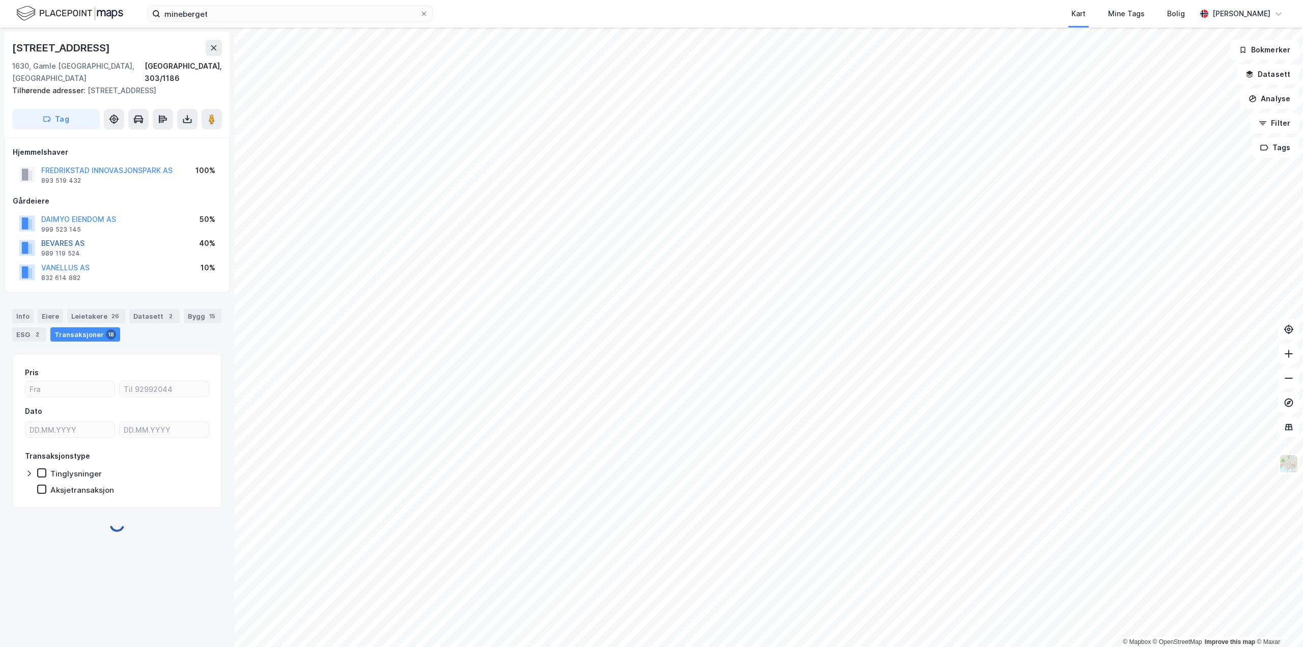
click at [0, 0] on button "BEVARES AS" at bounding box center [0, 0] width 0 height 0
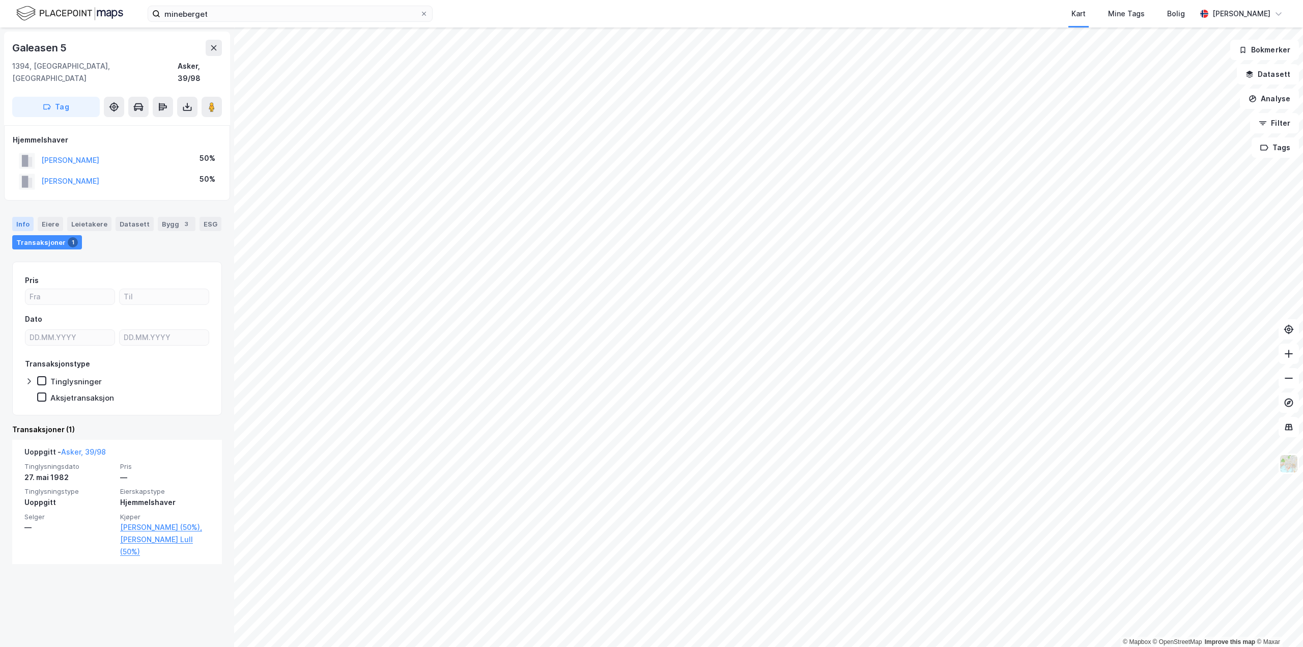
click at [31, 217] on div "Info" at bounding box center [22, 224] width 21 height 14
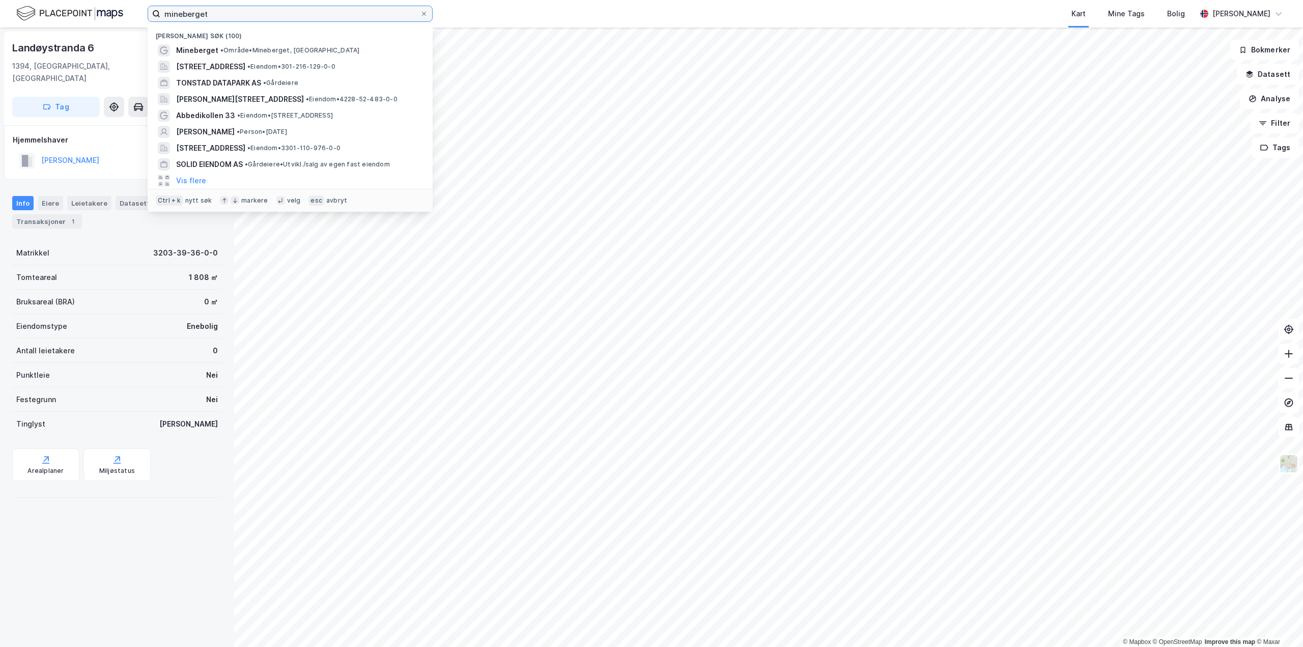
drag, startPoint x: 225, startPoint y: 19, endPoint x: -209, endPoint y: -58, distance: 440.4
click at [0, 0] on html "mineberget Nylige søk (100) Mineberget • Område • [GEOGRAPHIC_DATA], [STREET_AD…" at bounding box center [651, 323] width 1303 height 647
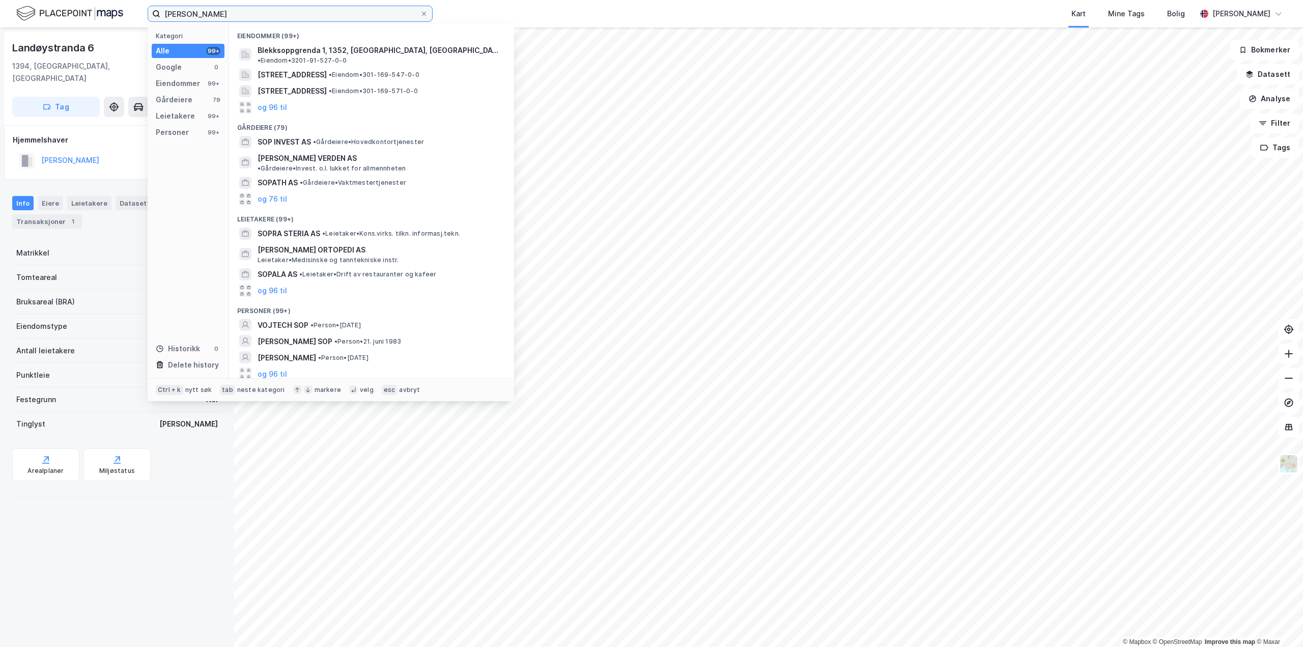
type input "[PERSON_NAME]"
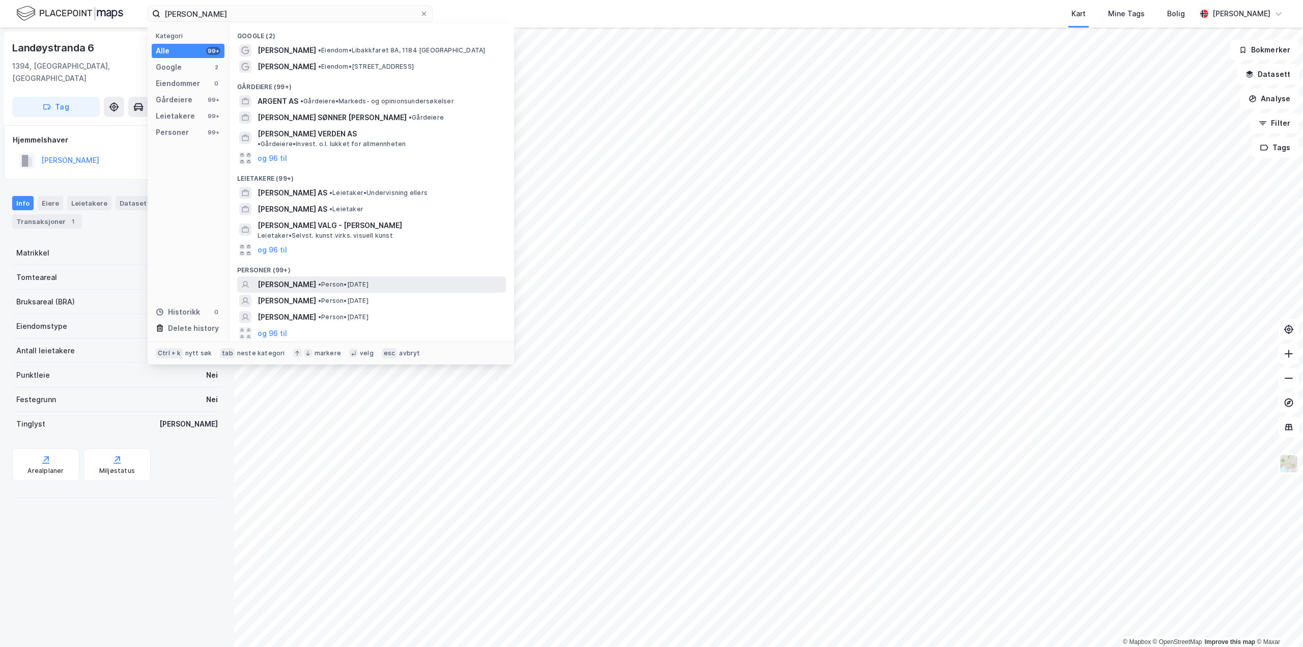
click at [289, 278] on span "[PERSON_NAME]" at bounding box center [287, 284] width 59 height 12
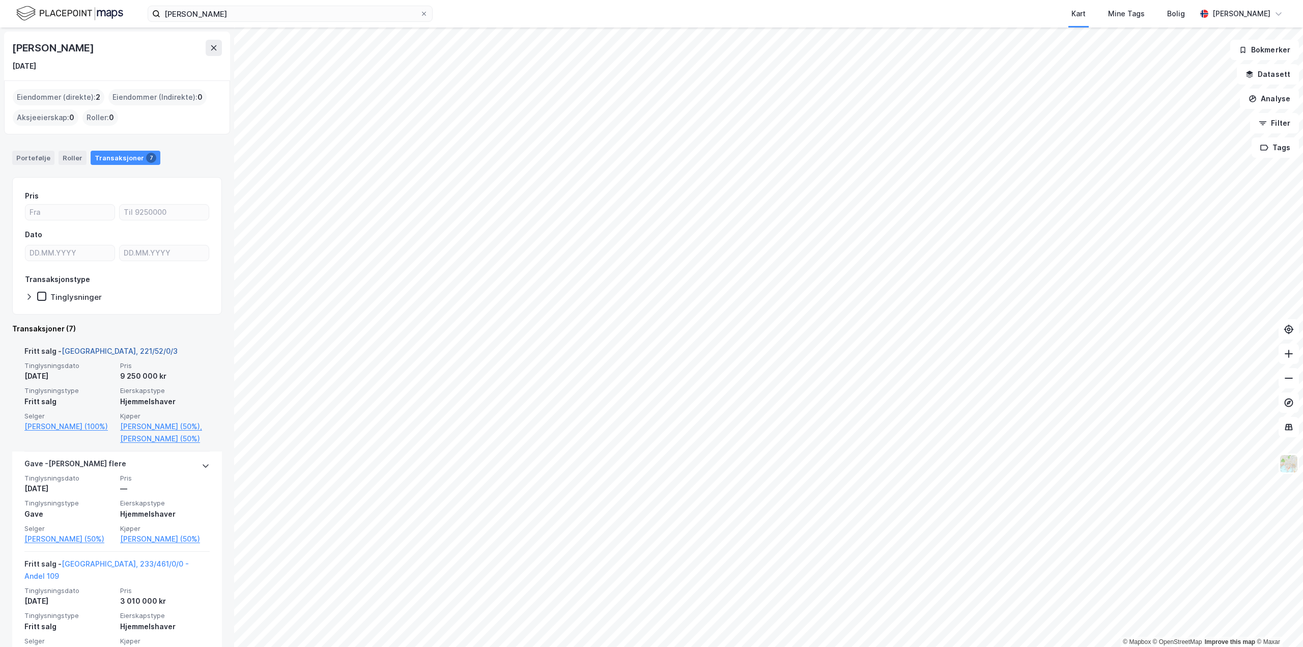
click at [89, 352] on link "[GEOGRAPHIC_DATA], 221/52/0/3" at bounding box center [120, 351] width 116 height 9
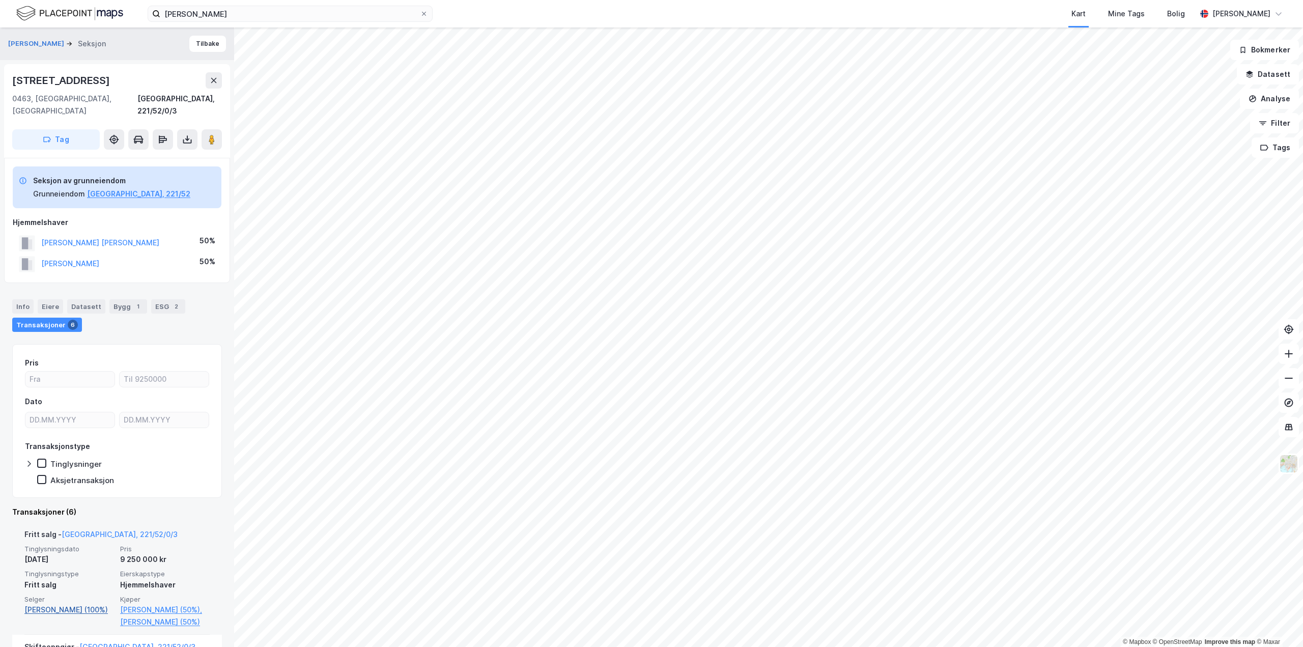
click at [41, 604] on link "[PERSON_NAME] (100%)" at bounding box center [69, 610] width 90 height 12
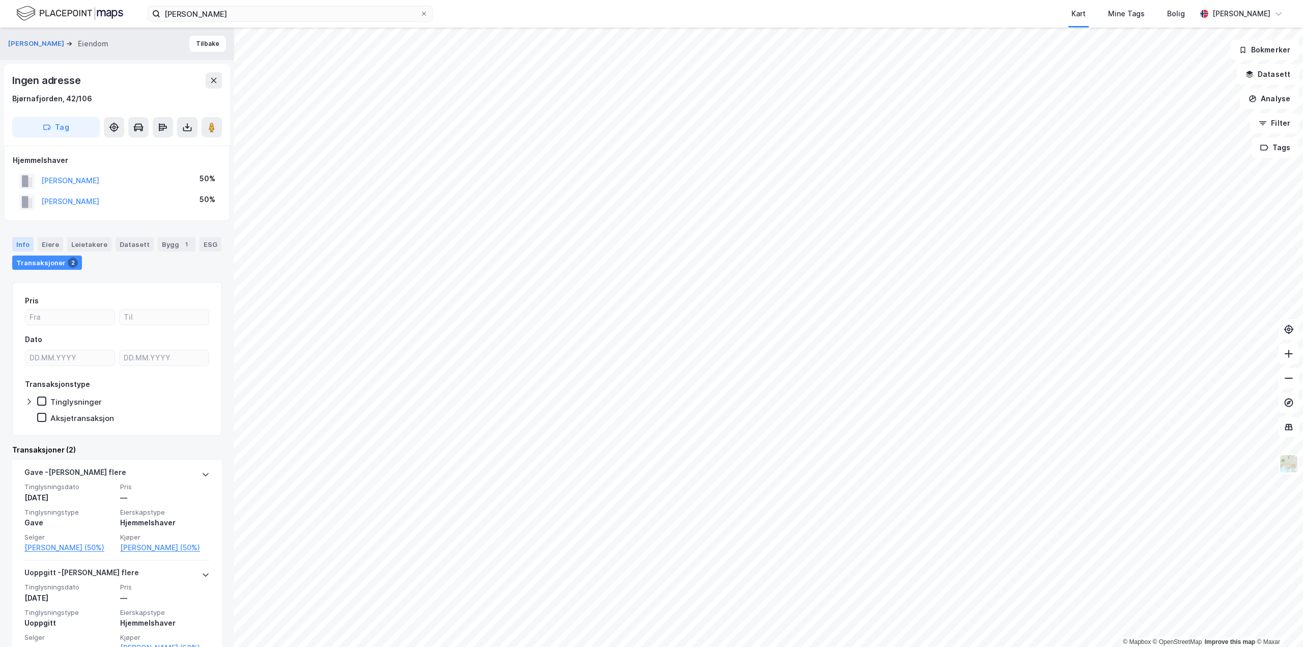
click at [21, 238] on div "Info" at bounding box center [22, 244] width 21 height 14
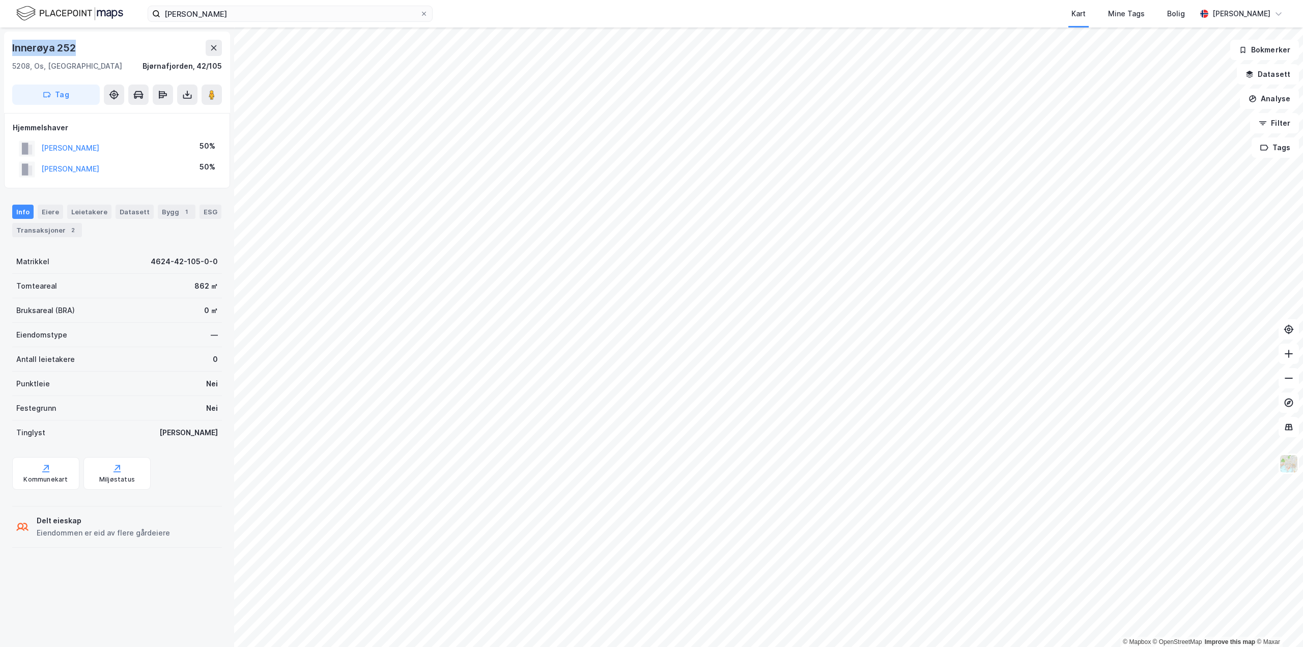
drag, startPoint x: 11, startPoint y: 47, endPoint x: 106, endPoint y: 37, distance: 96.2
click at [106, 37] on div "Innerøya 252 5208, [GEOGRAPHIC_DATA], [GEOGRAPHIC_DATA], 42/105 Tag" at bounding box center [117, 72] width 226 height 81
copy div "Innerøya 252"
